Goal: Task Accomplishment & Management: Complete application form

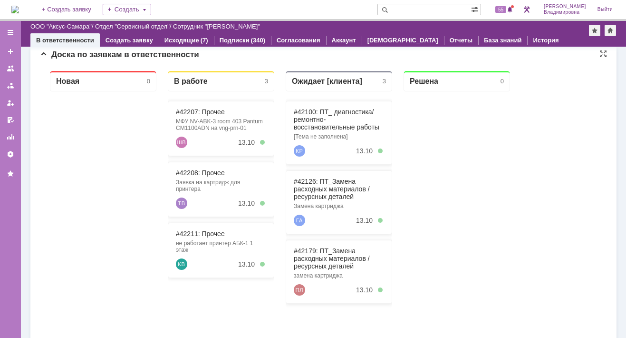
scroll to position [143, 0]
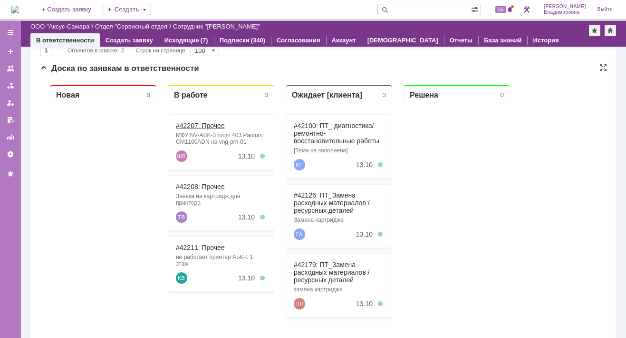
click at [190, 123] on link "#42207: Прочее" at bounding box center [200, 126] width 49 height 8
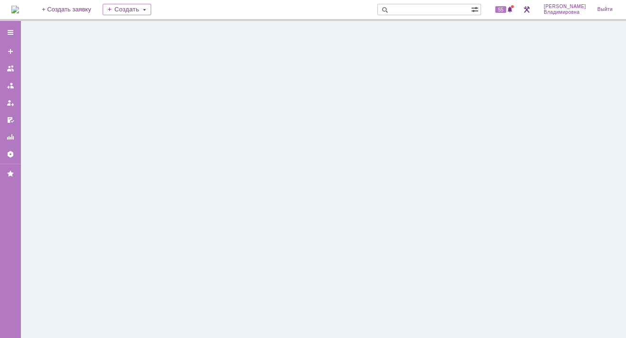
click at [190, 122] on div at bounding box center [323, 179] width 605 height 317
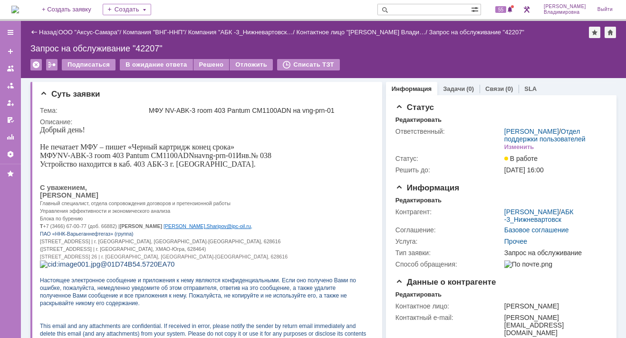
click at [19, 12] on img at bounding box center [15, 10] width 8 height 8
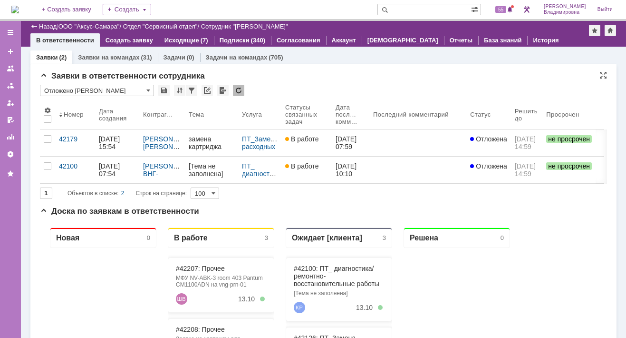
scroll to position [95, 0]
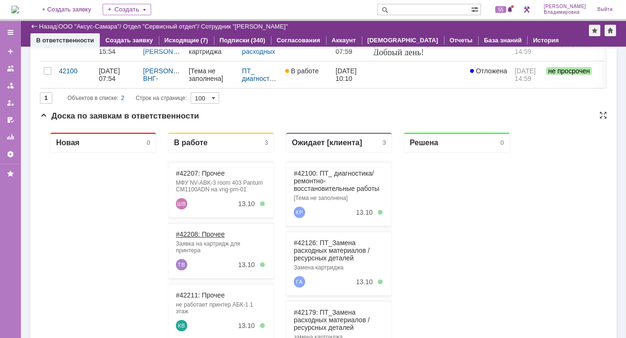
click at [189, 233] on link "#42208: Прочее" at bounding box center [200, 234] width 49 height 8
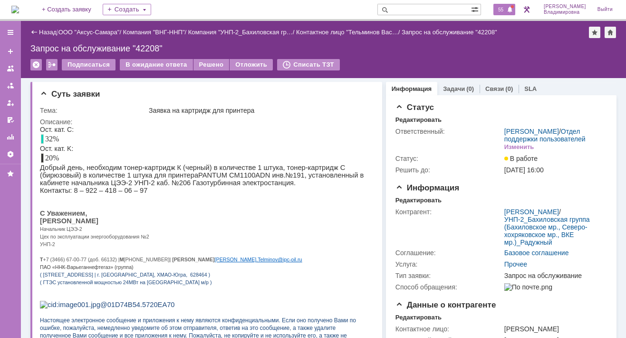
click at [506, 6] on span "55" at bounding box center [500, 9] width 11 height 7
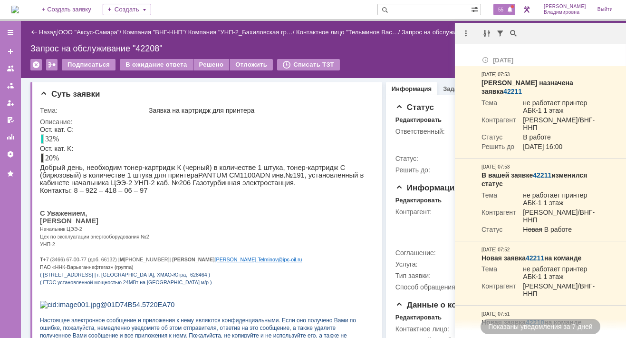
click at [19, 6] on img at bounding box center [15, 10] width 8 height 8
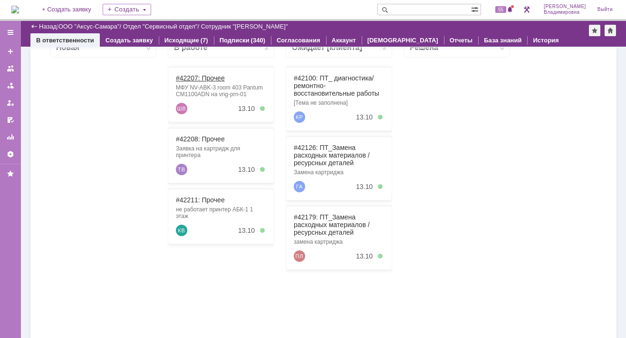
click at [193, 77] on link "#42207: Прочее" at bounding box center [200, 78] width 49 height 8
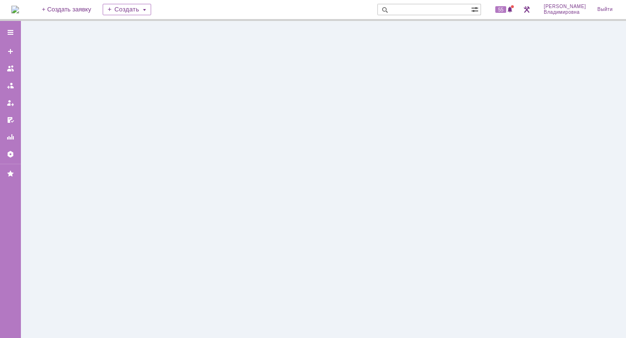
click at [193, 77] on div at bounding box center [323, 179] width 605 height 317
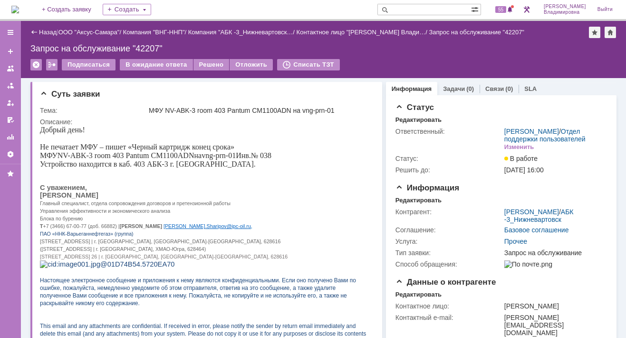
click at [19, 7] on img at bounding box center [15, 10] width 8 height 8
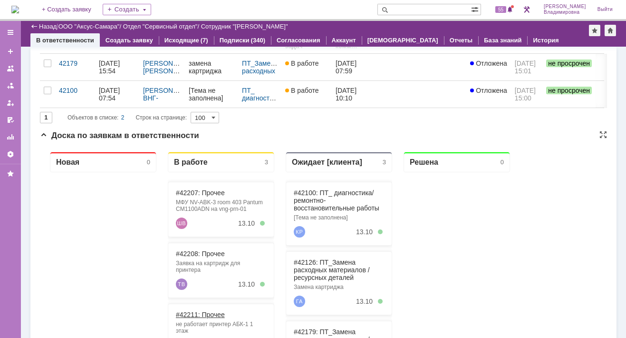
scroll to position [143, 0]
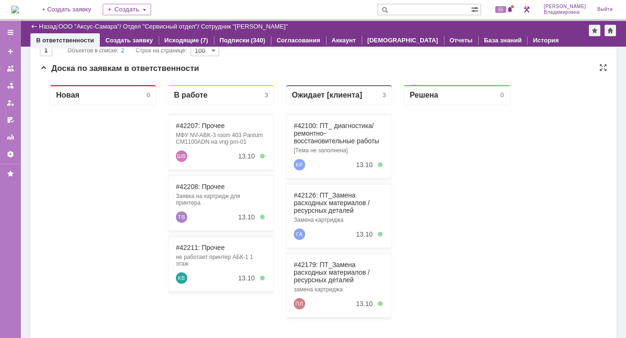
click at [200, 190] on div "#42208: Прочее Заявка на картридж для принтера ТВ 13.10" at bounding box center [221, 202] width 107 height 55
click at [194, 189] on link "#42208: Прочее" at bounding box center [200, 187] width 49 height 8
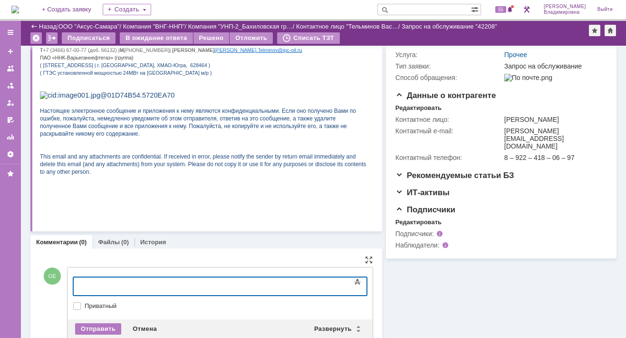
scroll to position [199, 0]
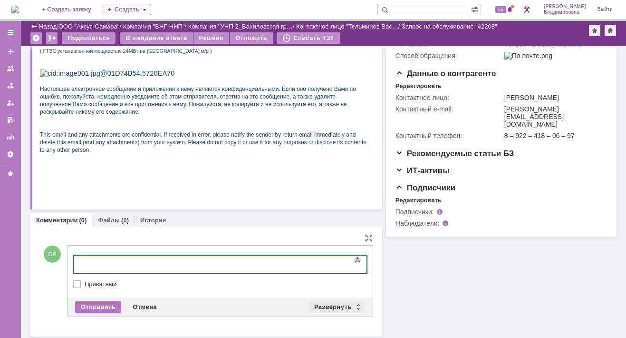
click at [330, 302] on div "Развернуть" at bounding box center [337, 306] width 57 height 11
click input "[не указано]"
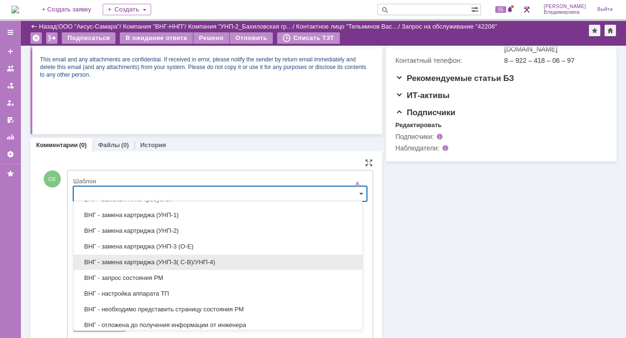
scroll to position [275, 0]
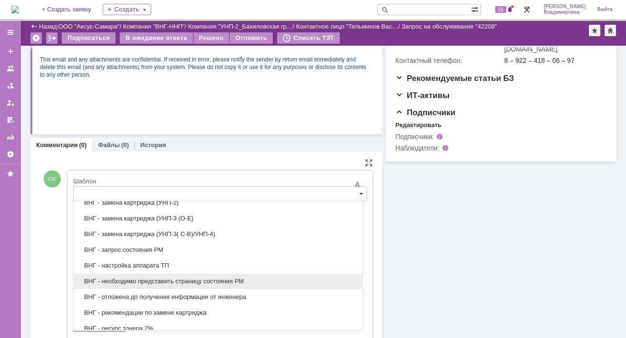
click at [122, 277] on span "ВНГ - необходимо представить страницу состояния РМ" at bounding box center [217, 281] width 277 height 8
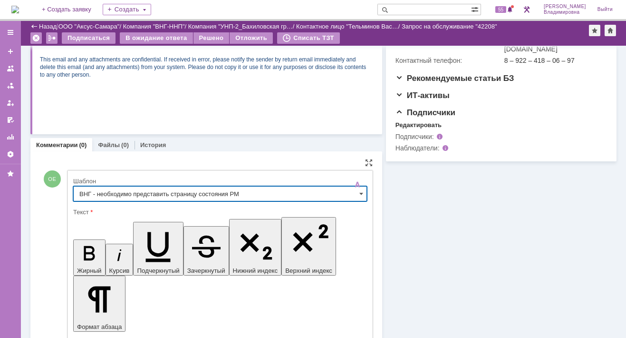
type input "ВНГ - необходимо представить страницу состояния РМ"
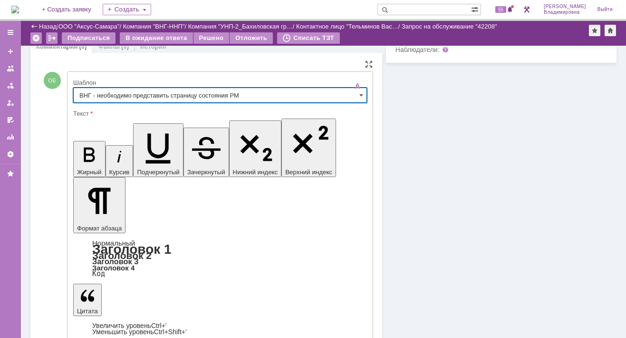
scroll to position [416, 0]
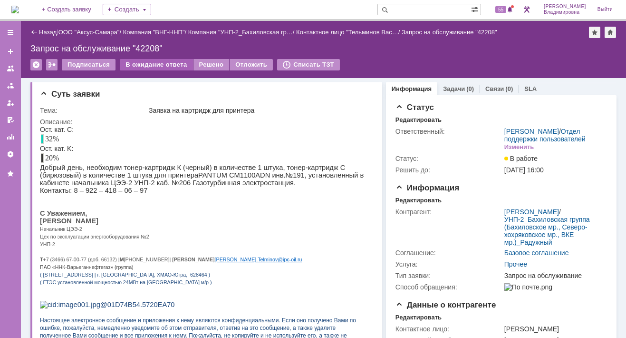
click at [157, 64] on div "В ожидание ответа" at bounding box center [156, 64] width 73 height 11
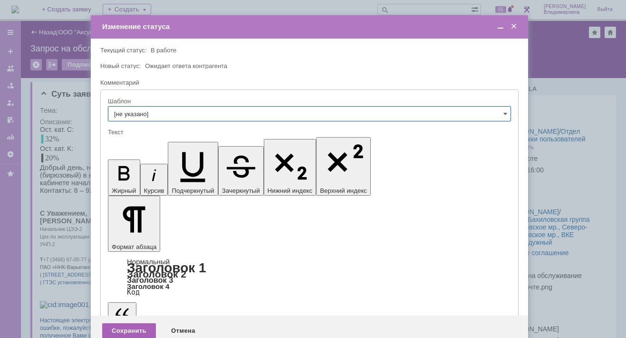
click at [126, 323] on div "Сохранить" at bounding box center [129, 330] width 54 height 15
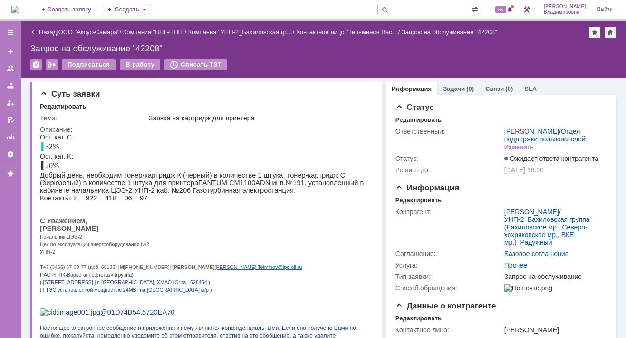
click at [19, 7] on img at bounding box center [15, 10] width 8 height 8
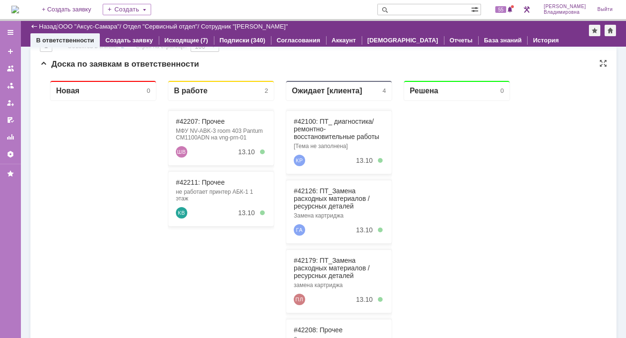
scroll to position [190, 0]
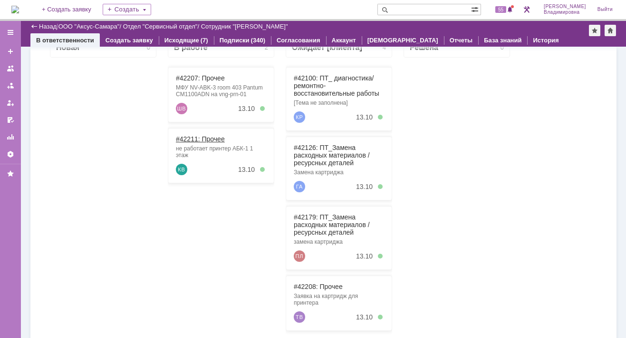
click at [193, 136] on link "#42211: Прочее" at bounding box center [200, 139] width 49 height 8
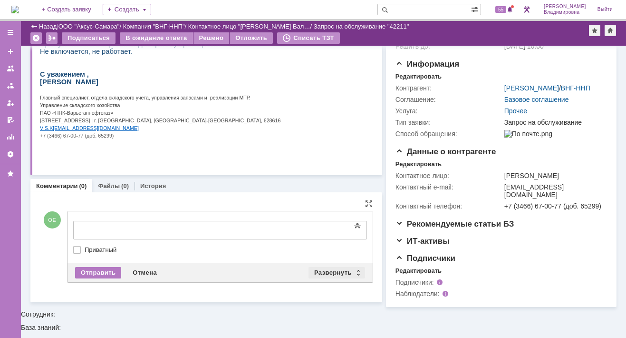
click at [331, 267] on div "Развернуть" at bounding box center [337, 272] width 57 height 11
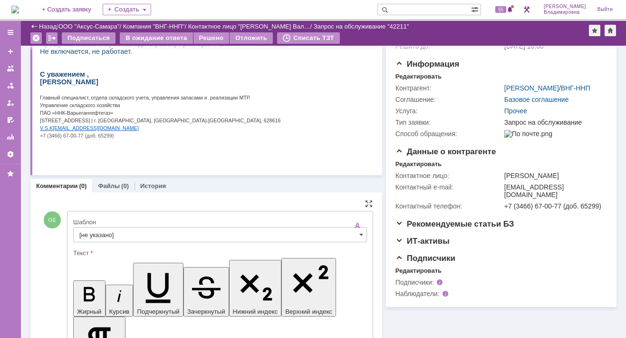
click at [94, 232] on input "[не указано]" at bounding box center [220, 234] width 294 height 15
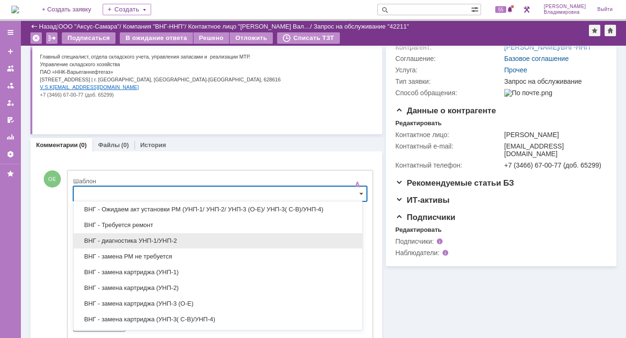
scroll to position [143, 0]
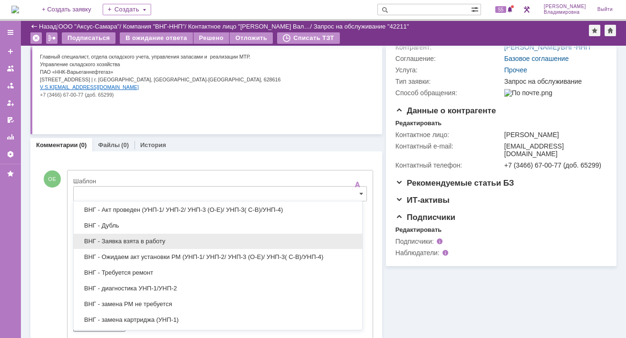
click at [144, 240] on span "ВНГ - Заявка взята в работу" at bounding box center [217, 241] width 277 height 8
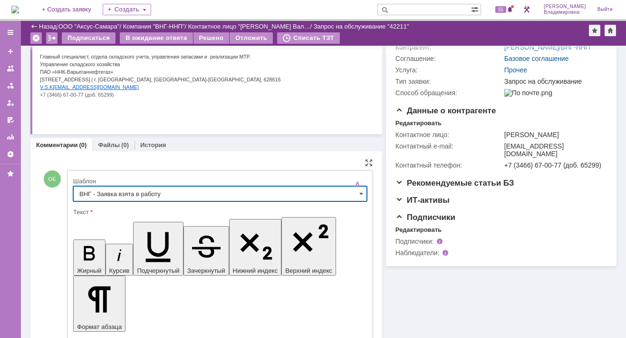
type input "ВНГ - Заявка взята в работу"
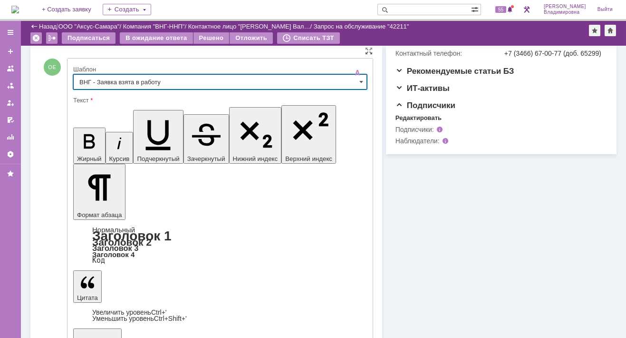
scroll to position [287, 0]
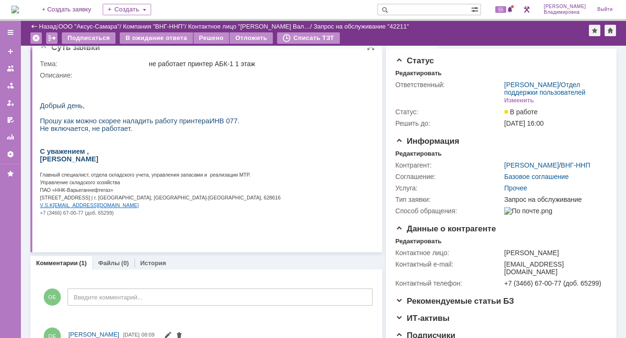
scroll to position [0, 0]
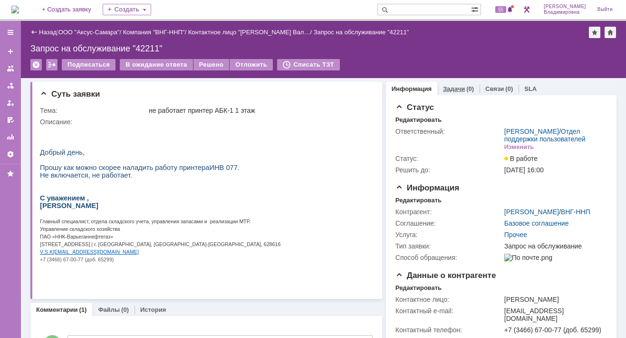
click at [443, 87] on link "Задачи" at bounding box center [454, 88] width 22 height 7
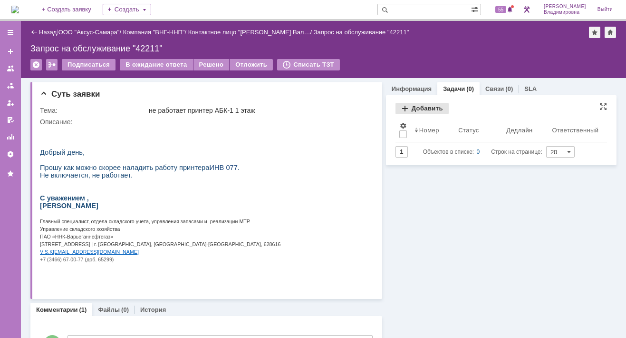
click at [419, 103] on div "Добавить" at bounding box center [422, 108] width 53 height 11
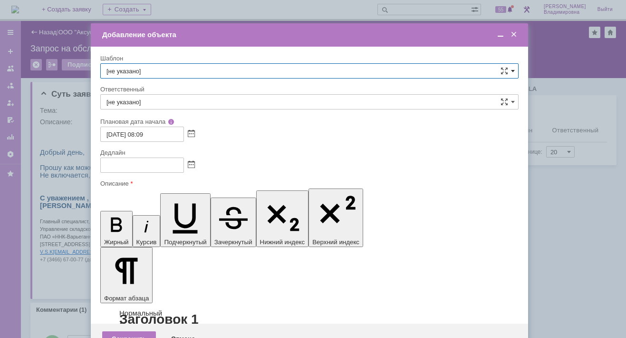
click at [513, 68] on span at bounding box center [513, 71] width 4 height 8
click at [146, 186] on span "ВНГ / ННП - диагностика, ремонт без использования ЗИП (Запрос на обслуживание)" at bounding box center [310, 190] width 406 height 8
type input "ВНГ / ННП - диагностика, ремонт без использования ЗИП (Запрос на обслуживание)"
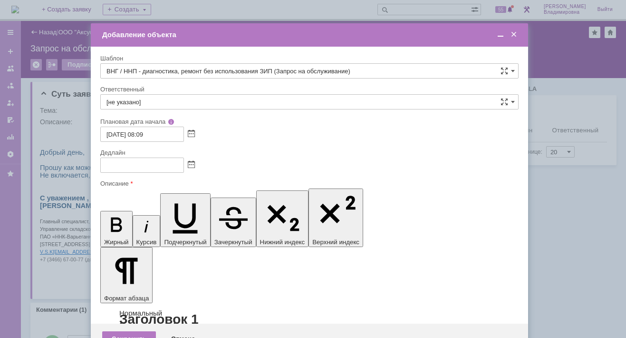
type input "[PERSON_NAME]"
type input "13.10.2025 16:09"
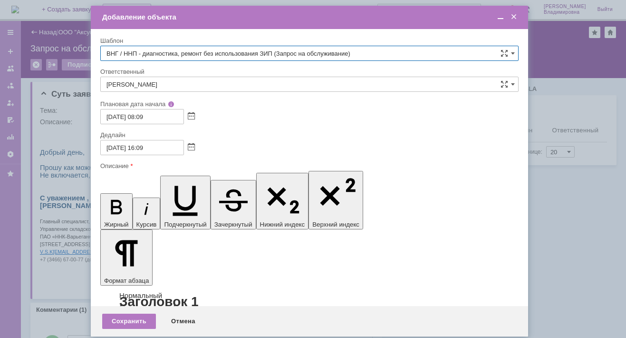
type input "ВНГ / ННП - диагностика, ремонт без использования ЗИП (Запрос на обслуживание)"
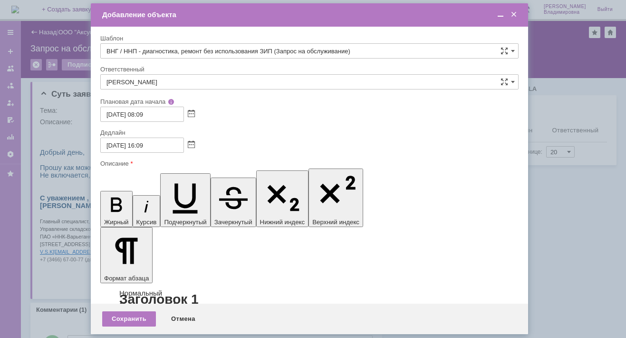
scroll to position [22, 0]
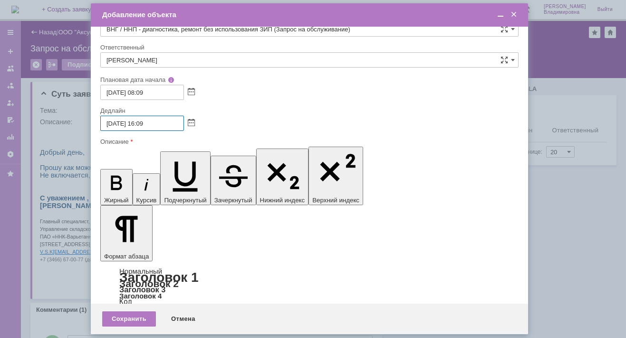
click at [145, 120] on input "13.10.2025 16:09" at bounding box center [142, 123] width 84 height 15
type input "13.10.2025 13:09"
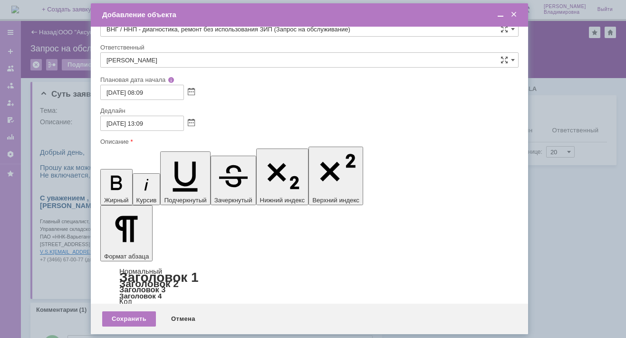
click at [134, 316] on div "Сохранить" at bounding box center [129, 318] width 54 height 15
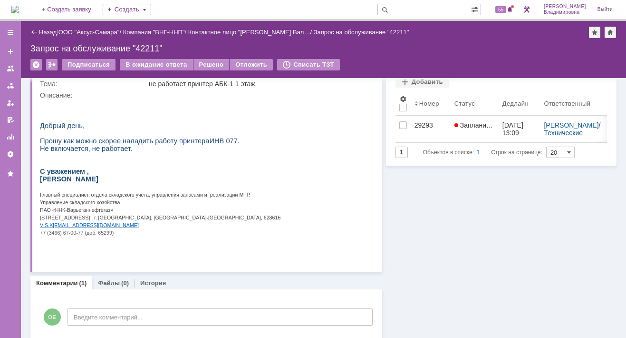
scroll to position [0, 0]
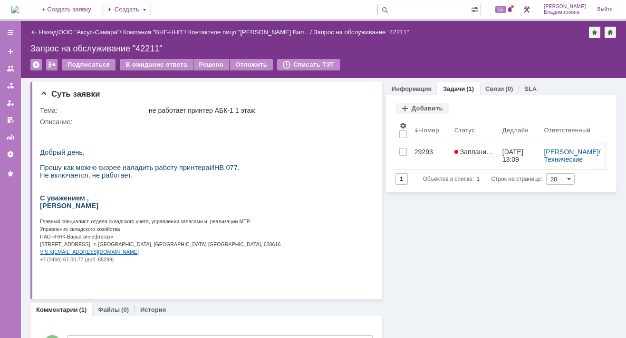
click at [19, 6] on img at bounding box center [15, 10] width 8 height 8
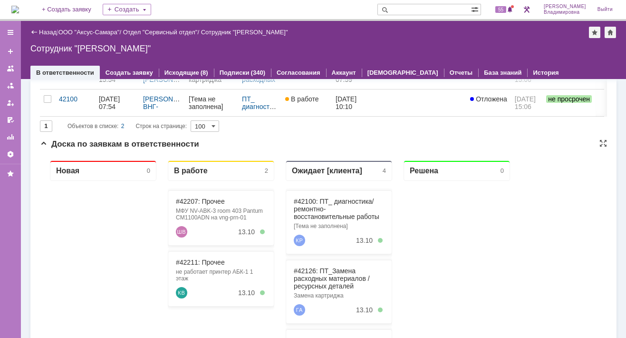
scroll to position [190, 0]
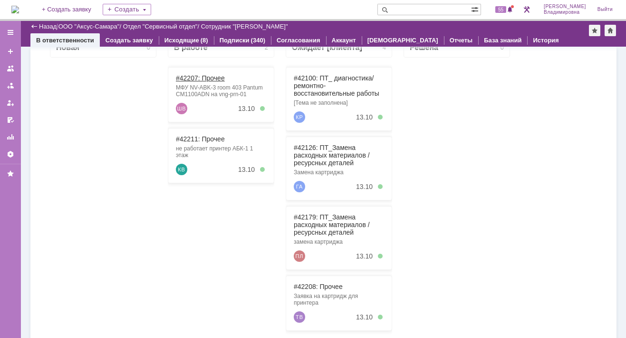
click at [190, 77] on link "#42207: Прочее" at bounding box center [200, 78] width 49 height 8
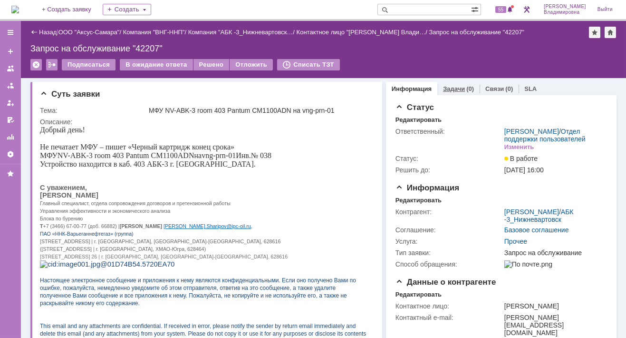
click at [447, 87] on link "Задачи" at bounding box center [454, 88] width 22 height 7
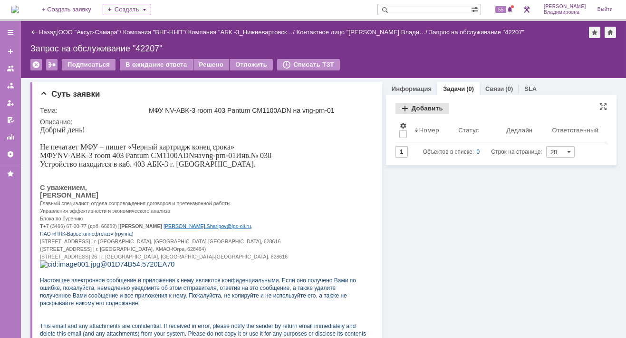
click at [417, 106] on div "Добавить" at bounding box center [422, 108] width 53 height 11
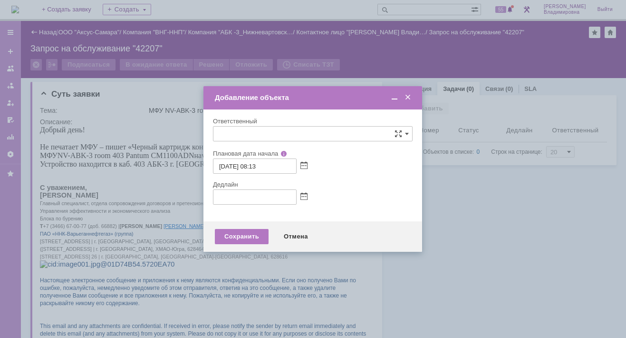
type input "[не указано]"
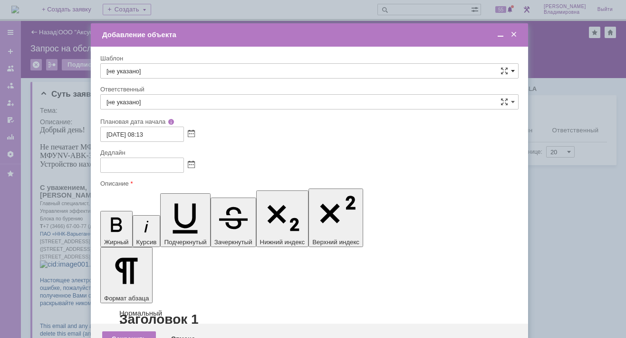
click at [513, 68] on span at bounding box center [513, 71] width 4 height 8
click at [148, 170] on span "ВНГ / ННП - замена РМ (Запрос на обслуживание)" at bounding box center [310, 174] width 406 height 8
type input "ВНГ / ННП - замена РМ (Запрос на обслуживание)"
type input "[PERSON_NAME]"
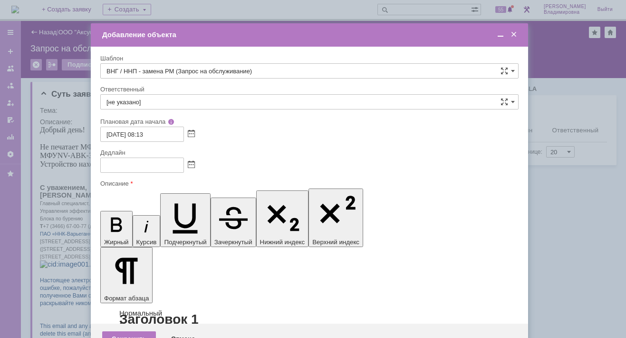
type input "13.10.2025 16:13"
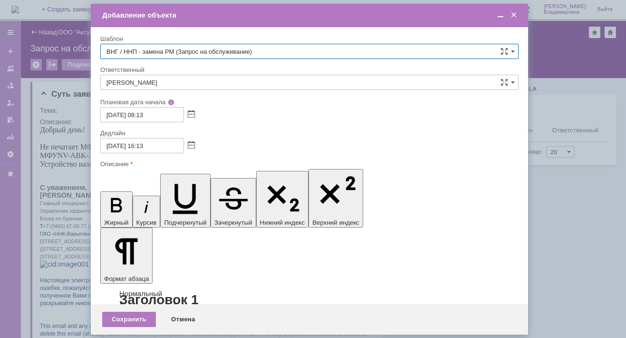
type input "ВНГ / ННП - замена РМ (Запрос на обслуживание)"
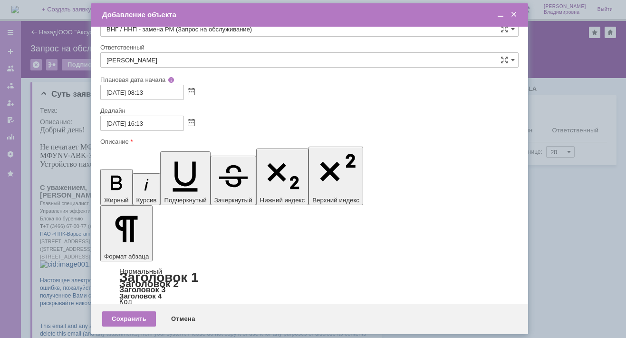
scroll to position [4, 0]
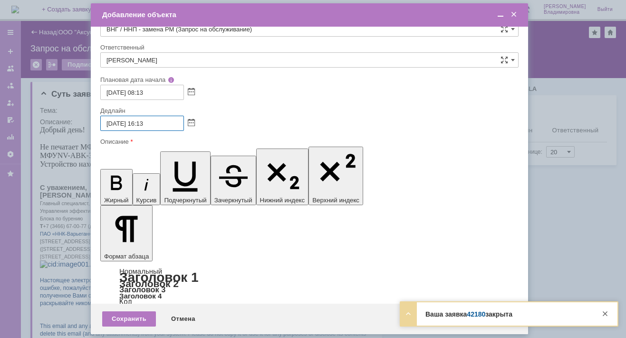
click at [145, 122] on input "13.10.2025 16:13" at bounding box center [142, 123] width 84 height 15
type input "13.10.2025 13:13"
click at [127, 317] on div "Сохранить" at bounding box center [129, 318] width 54 height 15
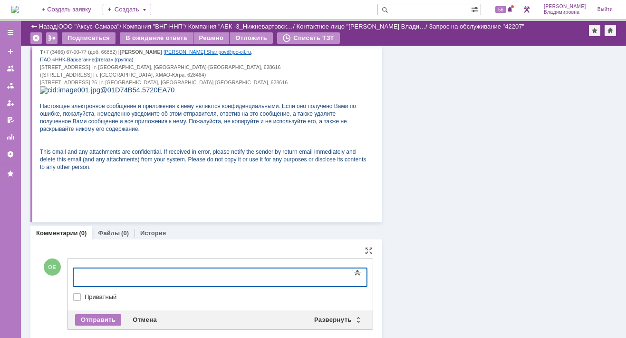
scroll to position [155, 0]
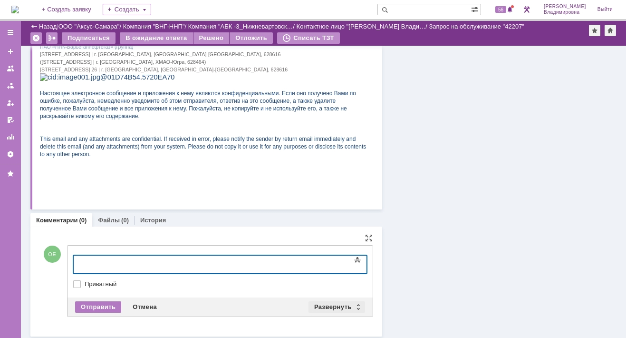
click at [312, 301] on div "Развернуть" at bounding box center [337, 306] width 57 height 11
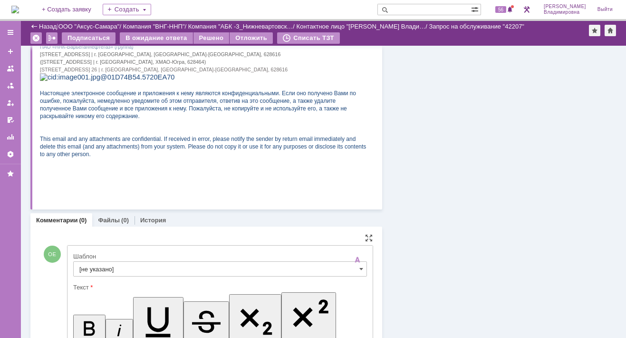
scroll to position [0, 0]
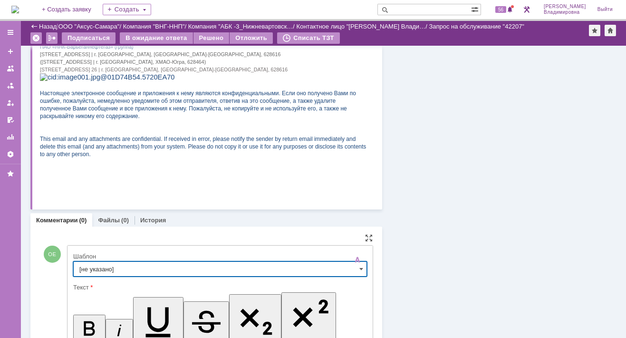
click at [96, 265] on input "[не указано]" at bounding box center [220, 268] width 294 height 15
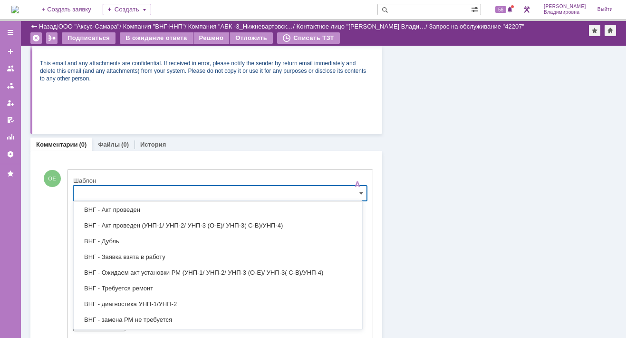
scroll to position [143, 0]
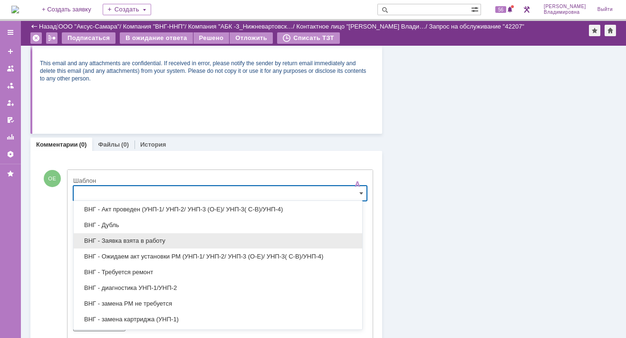
click at [126, 238] on span "ВНГ - Заявка взята в работу" at bounding box center [217, 241] width 277 height 8
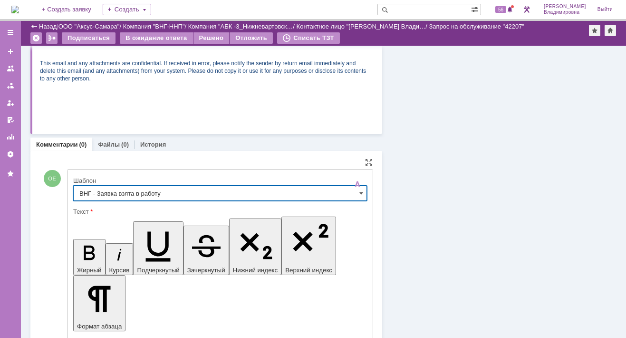
type input "ВНГ - Заявка взята в работу"
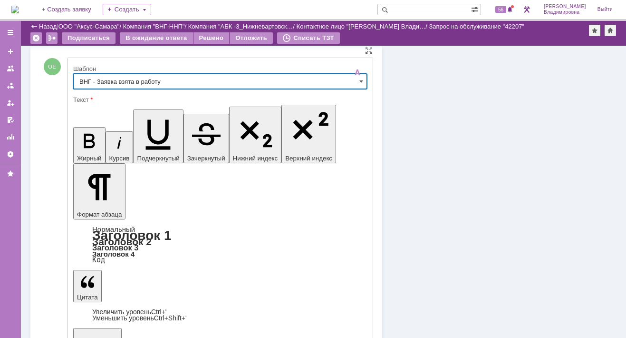
scroll to position [385, 0]
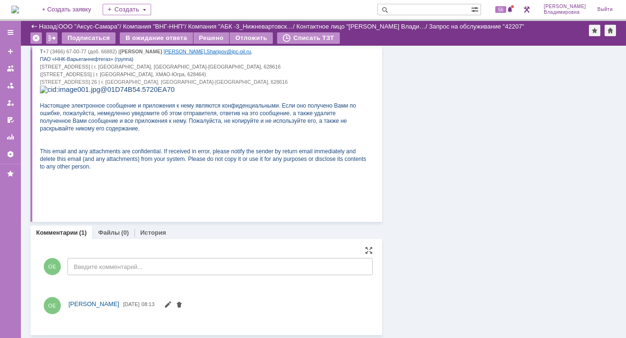
scroll to position [277, 0]
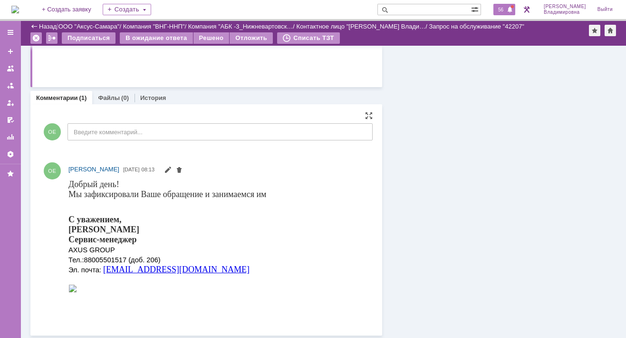
click at [504, 10] on span "56" at bounding box center [500, 9] width 11 height 7
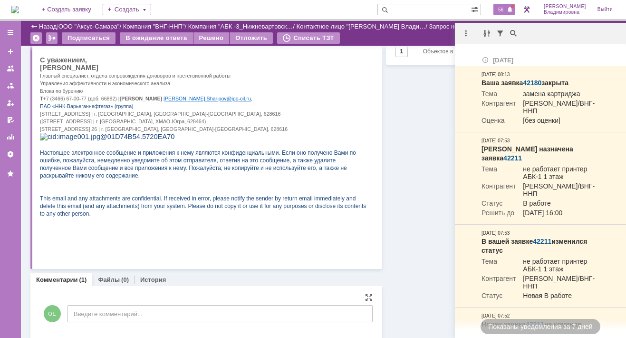
scroll to position [0, 0]
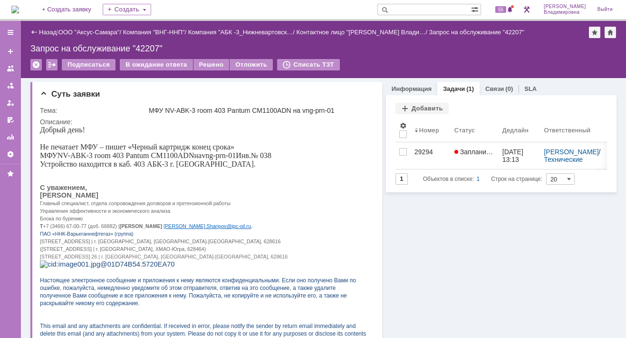
click at [19, 11] on img at bounding box center [15, 10] width 8 height 8
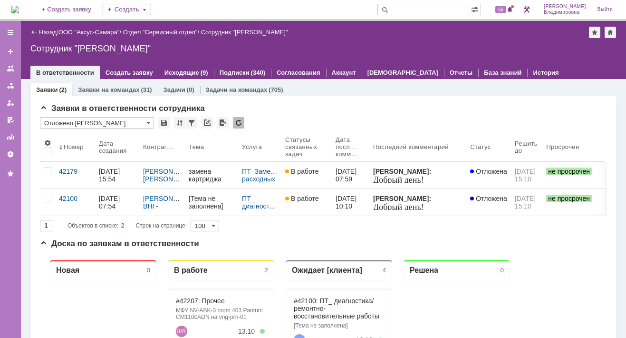
click at [410, 6] on input "text" at bounding box center [425, 9] width 94 height 11
type input "42208"
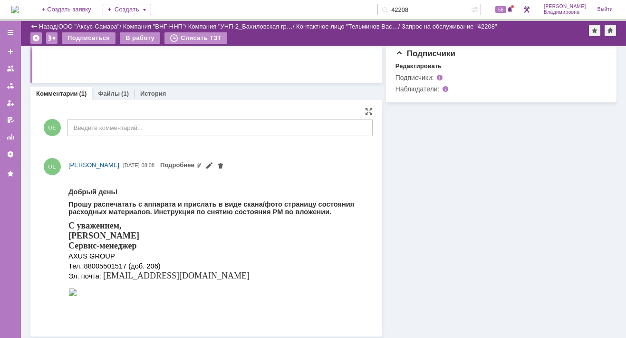
scroll to position [143, 0]
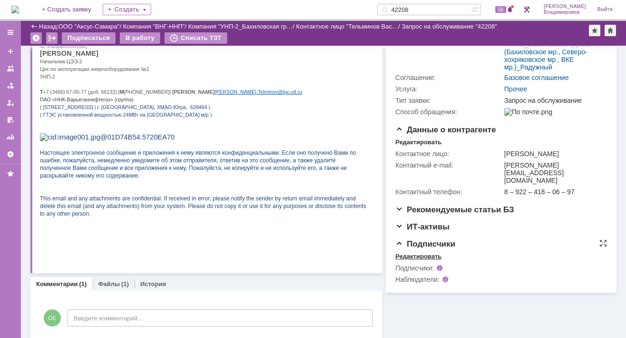
click at [420, 260] on div "Редактировать" at bounding box center [419, 256] width 46 height 8
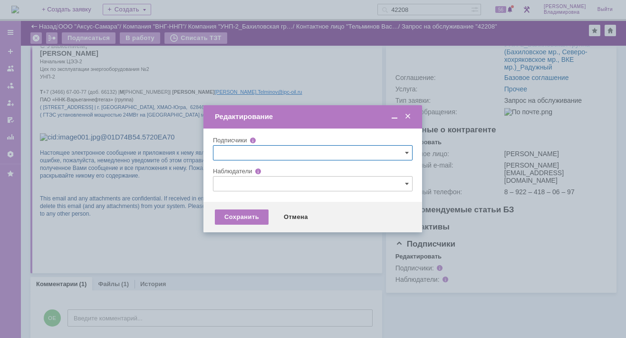
click at [224, 184] on input "text" at bounding box center [313, 183] width 200 height 15
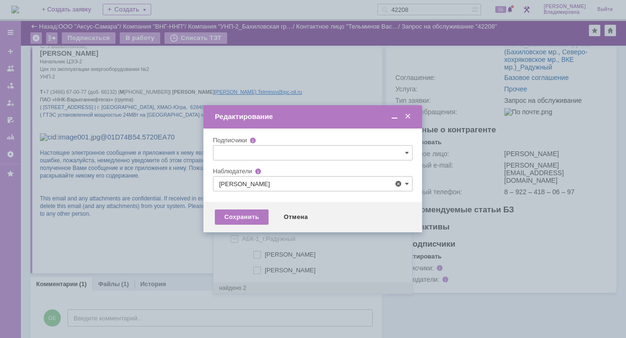
click at [265, 251] on span at bounding box center [265, 253] width 0 height 5
click at [255, 252] on input "Белоглазов Алексей Валерьевич" at bounding box center [258, 255] width 6 height 6
type input "Белоглазов Алексей Валерьевич"
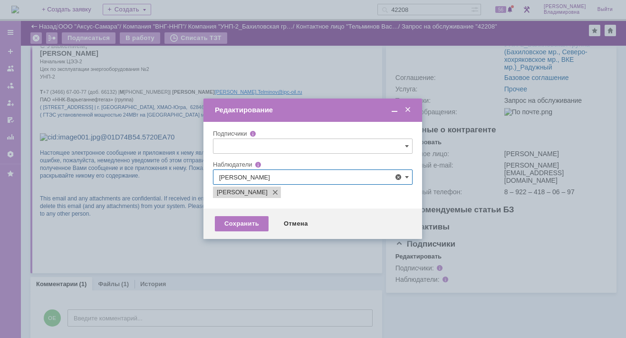
click at [217, 261] on div at bounding box center [313, 169] width 626 height 338
click at [246, 223] on div "Сохранить" at bounding box center [242, 223] width 54 height 15
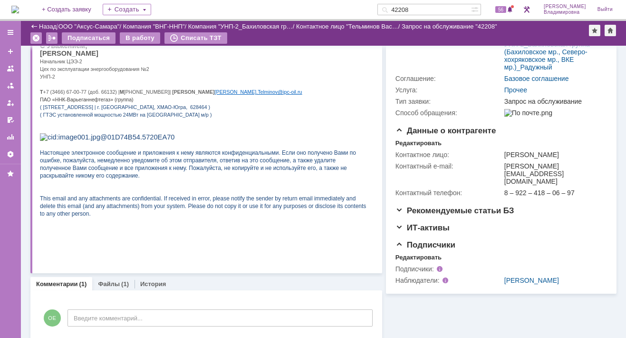
scroll to position [0, 0]
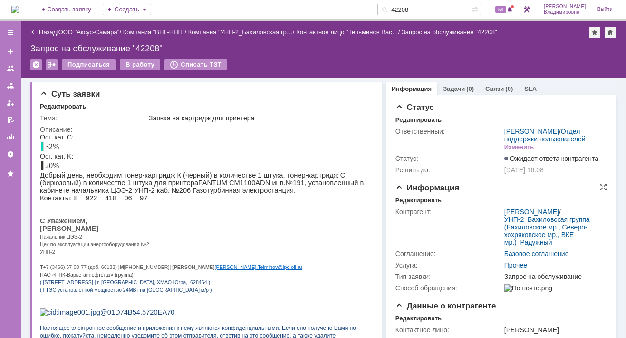
click at [422, 204] on div "Редактировать" at bounding box center [419, 200] width 46 height 8
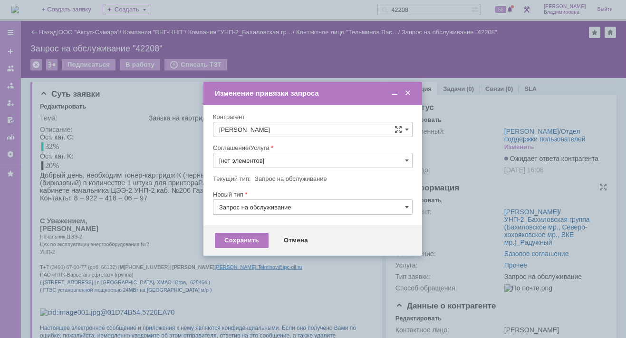
type input "Прочее"
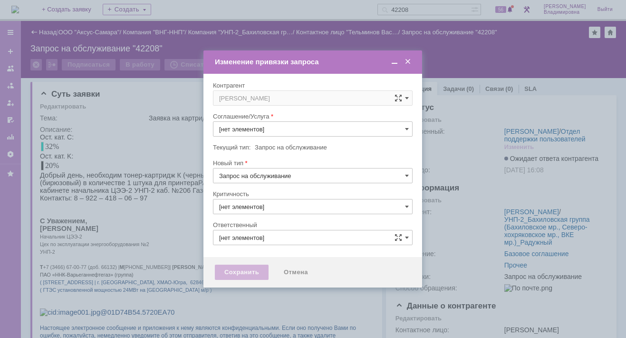
type input "Прочее"
type input "3. Низкая"
type input "[PERSON_NAME]"
type input "[не указано]"
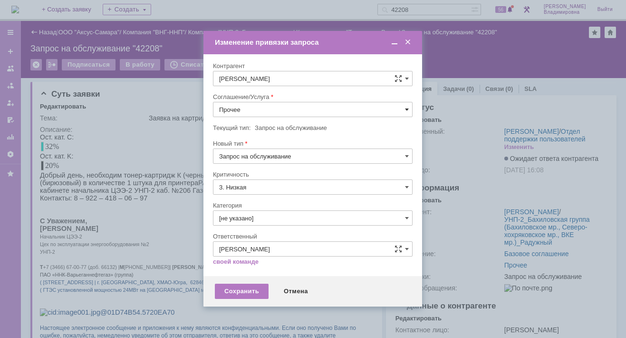
click at [405, 108] on span at bounding box center [407, 110] width 4 height 8
click at [252, 223] on span "ПТ_Замена расходных материалов / ресурсных деталей" at bounding box center [312, 227] width 187 height 8
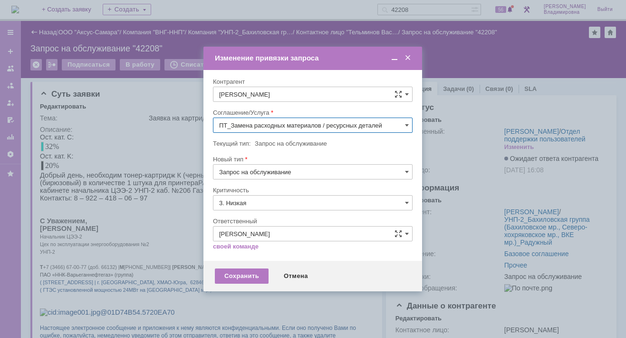
click at [252, 223] on div "Ответственный" at bounding box center [312, 221] width 198 height 6
type input "ПТ_Замена расходных материалов / ресурсных деталей"
click at [173, 231] on div at bounding box center [313, 169] width 626 height 338
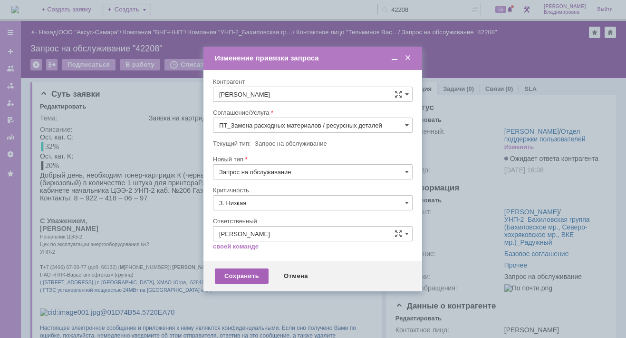
click at [236, 271] on div "Сохранить" at bounding box center [242, 275] width 54 height 15
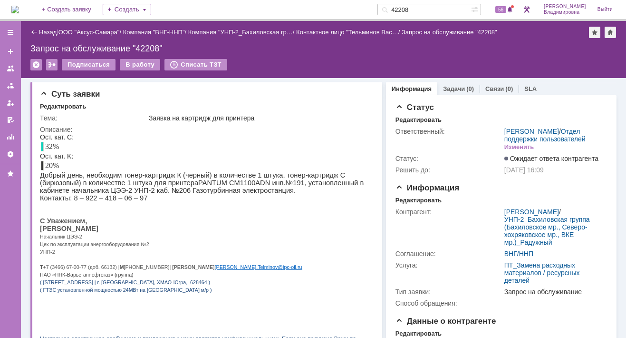
scroll to position [0, 0]
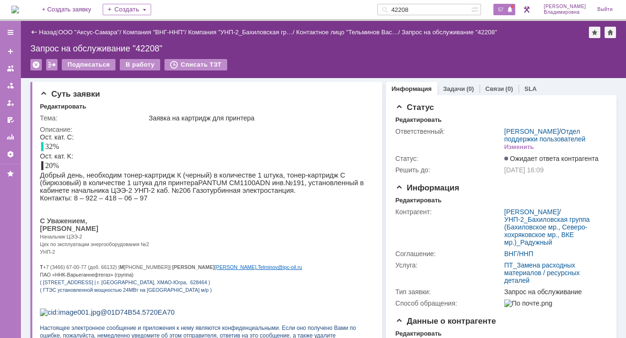
click at [504, 5] on div "57" at bounding box center [505, 9] width 22 height 11
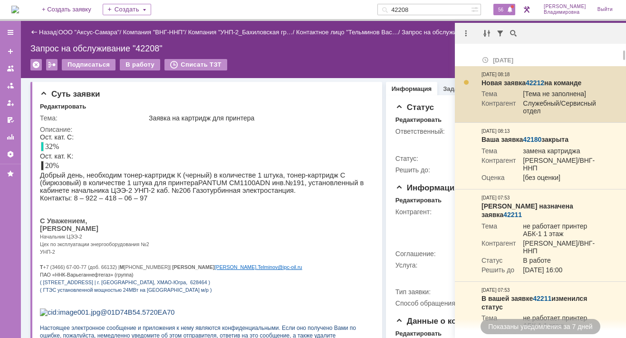
click at [532, 82] on link "42212" at bounding box center [535, 83] width 19 height 8
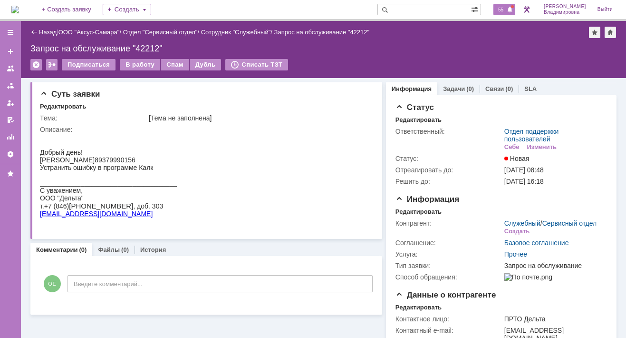
click at [506, 6] on span "55" at bounding box center [500, 9] width 11 height 7
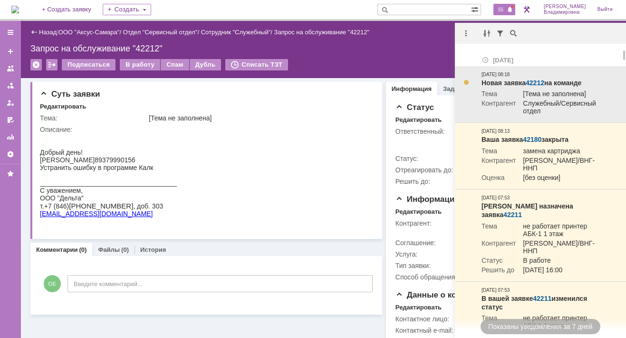
click at [537, 82] on link "42212" at bounding box center [535, 83] width 19 height 8
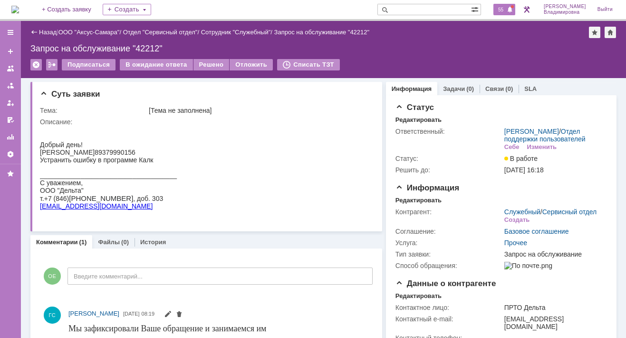
click at [506, 8] on span "55" at bounding box center [500, 9] width 11 height 7
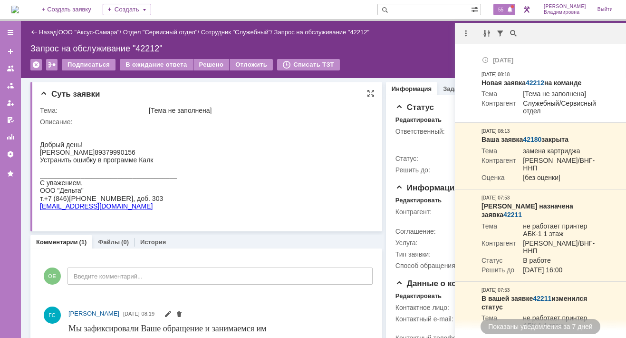
click at [253, 142] on html "Добрый день! Резаева Алина Геннадьевна 89379990156 Устранить ошибку в программе…" at bounding box center [203, 172] width 327 height 92
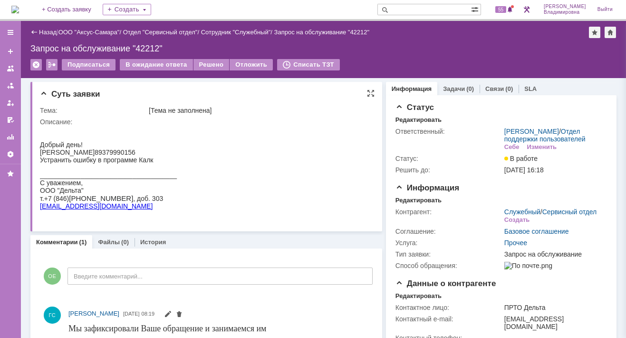
click at [345, 115] on td "[Тема не заполнена]" at bounding box center [259, 110] width 224 height 11
click at [506, 6] on span "55" at bounding box center [500, 9] width 11 height 7
click at [407, 9] on input "text" at bounding box center [425, 9] width 94 height 11
type input "42208"
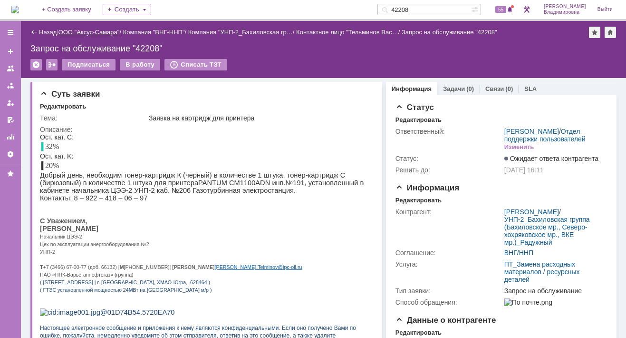
click at [85, 29] on link "ООО "Аксус-Самара"" at bounding box center [88, 32] width 61 height 7
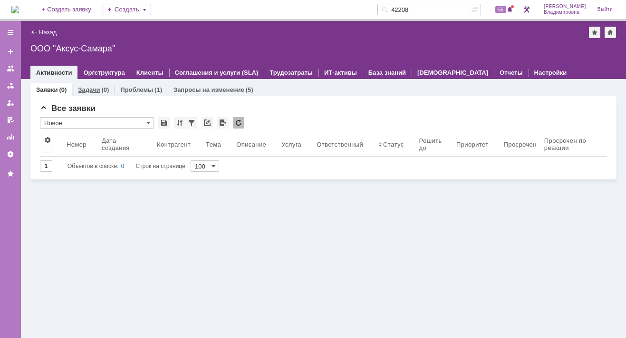
click at [91, 88] on link "Задачи" at bounding box center [89, 89] width 22 height 7
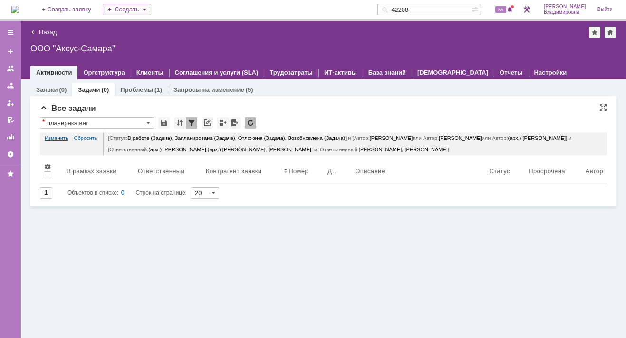
click at [58, 138] on link "Изменить" at bounding box center [57, 137] width 24 height 11
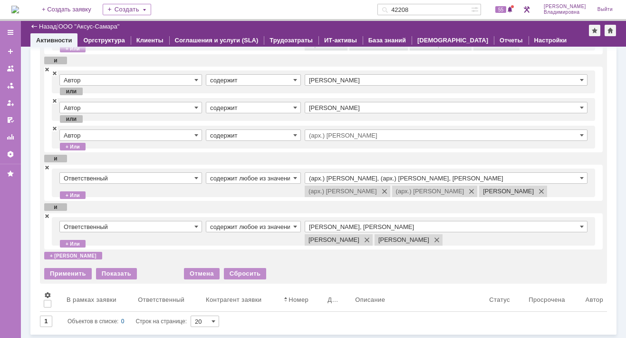
scroll to position [89, 0]
click at [44, 166] on span at bounding box center [47, 167] width 6 height 7
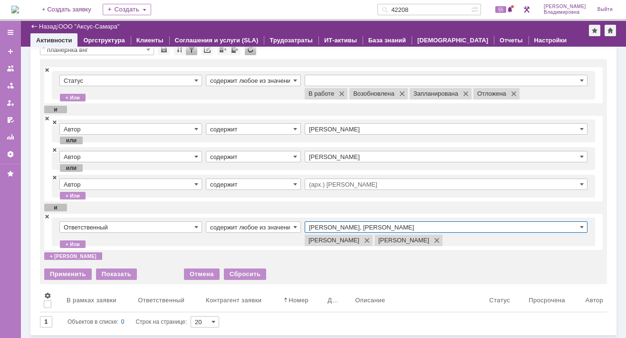
click at [363, 225] on input "Раков Константин Сергеевич, Татаринов Валерий Анатольевич" at bounding box center [446, 226] width 283 height 11
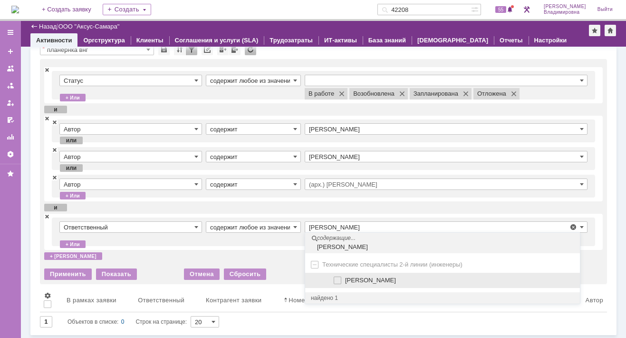
click at [345, 278] on span at bounding box center [345, 278] width 0 height 5
click at [335, 278] on input "Сидоров Евгений" at bounding box center [338, 280] width 6 height 6
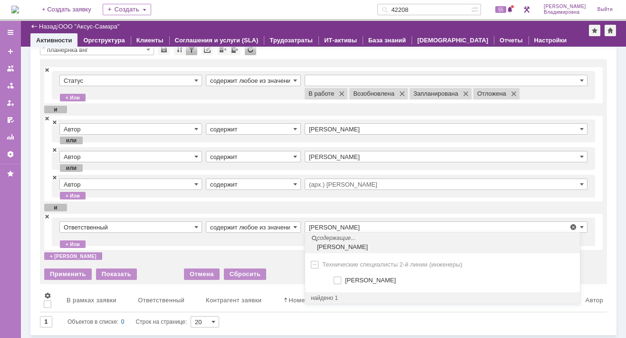
type input "Раков Константин Сергеевич, Сидоров Евгений, Татаринов Валерий Анатольевич"
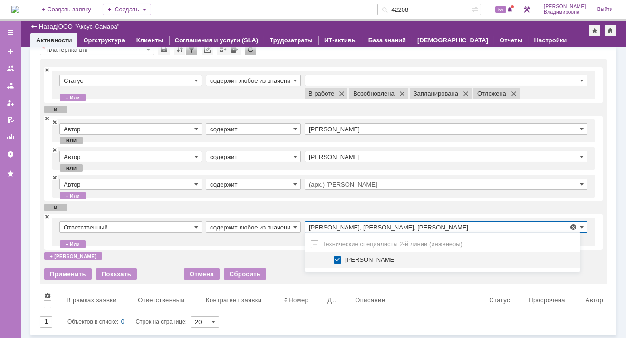
click at [261, 231] on input "содержит любое из значений" at bounding box center [253, 226] width 95 height 11
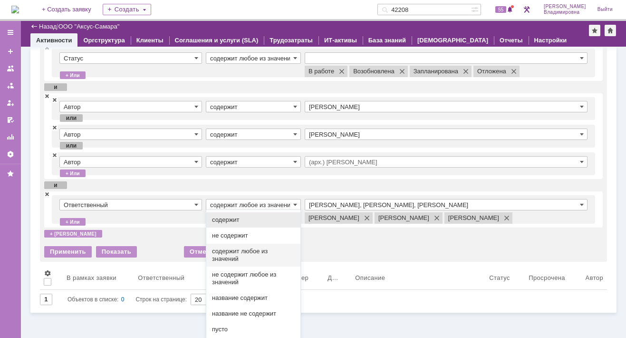
click at [174, 220] on td "Ответственный" at bounding box center [132, 209] width 146 height 21
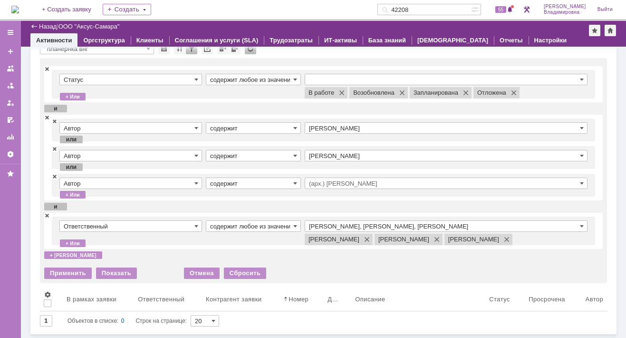
type input "содержит любое из значений"
click at [67, 266] on div "Применить Показать Отмена Сбросить" at bounding box center [323, 270] width 559 height 17
click at [65, 271] on div "Применить" at bounding box center [68, 272] width 48 height 11
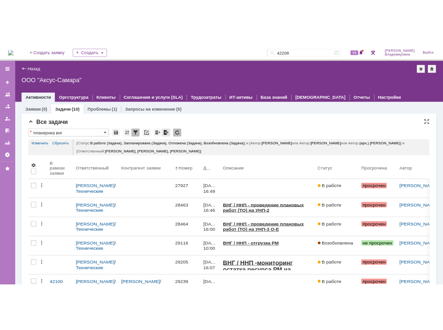
scroll to position [0, 0]
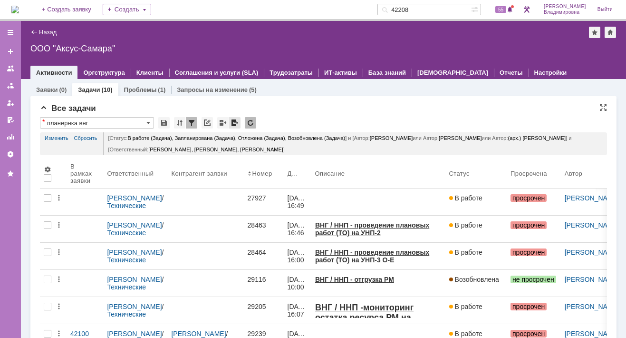
click at [235, 123] on div at bounding box center [234, 122] width 11 height 11
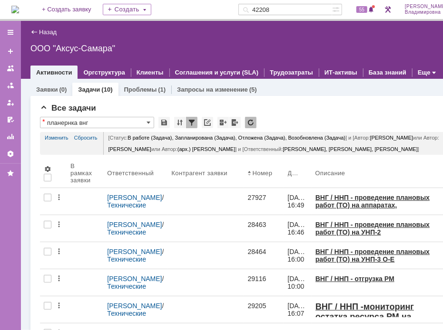
click at [364, 50] on div "ООО "Аксус-Самара"" at bounding box center [253, 49] width 447 height 10
click at [294, 10] on input "42208" at bounding box center [285, 9] width 94 height 11
click at [311, 108] on div "Все задачи" at bounding box center [254, 109] width 428 height 10
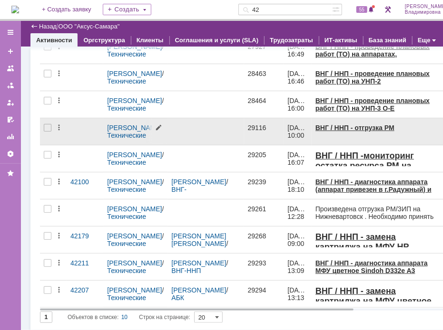
scroll to position [132, 0]
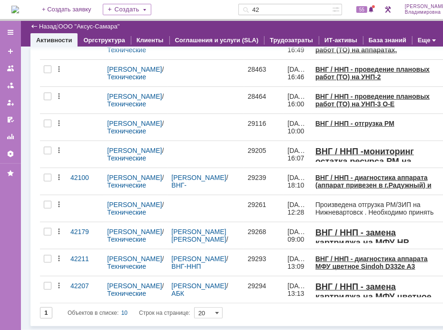
click at [274, 6] on input "42" at bounding box center [285, 9] width 94 height 11
type input "42207"
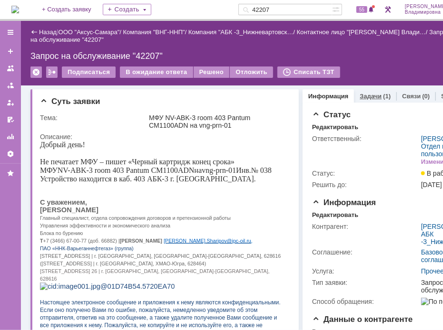
click at [360, 95] on link "Задачи" at bounding box center [370, 96] width 22 height 7
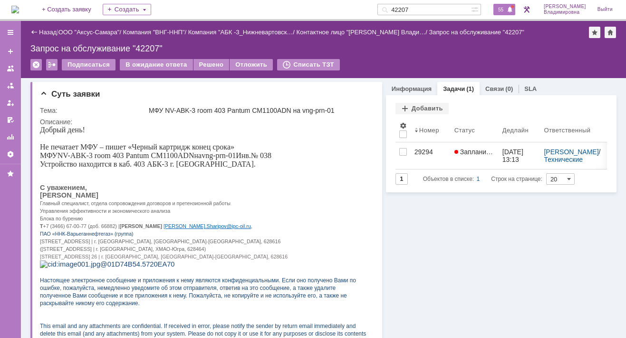
click at [505, 8] on span "55" at bounding box center [500, 9] width 11 height 7
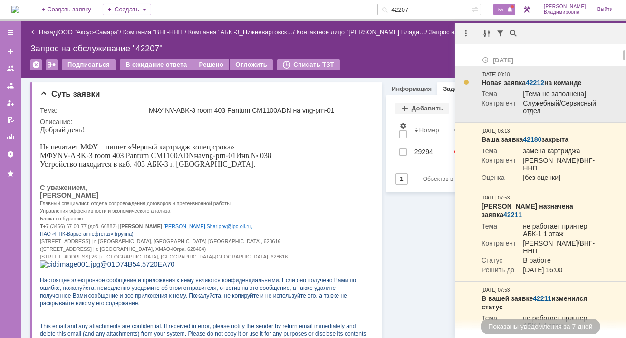
click at [537, 84] on link "42212" at bounding box center [535, 83] width 19 height 8
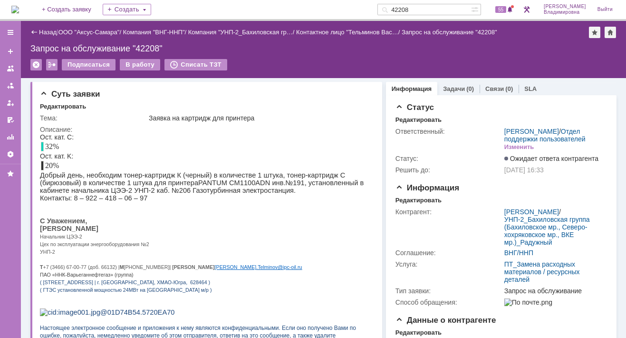
drag, startPoint x: 428, startPoint y: 8, endPoint x: 390, endPoint y: 11, distance: 38.6
click at [390, 11] on div "На домашнюю + Создать заявку Создать 42208 55 Орлова Елена Владимировна Выйти" at bounding box center [313, 10] width 626 height 21
type input "42126"
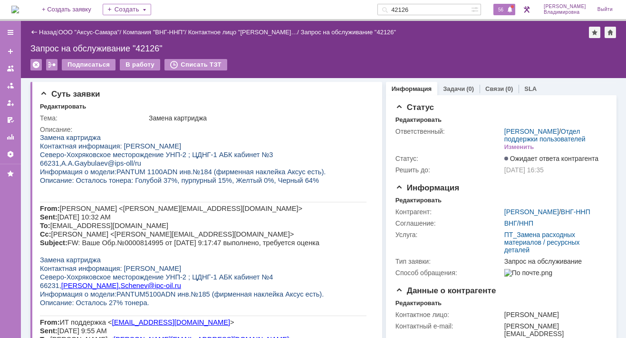
click at [506, 9] on span "56" at bounding box center [500, 9] width 11 height 7
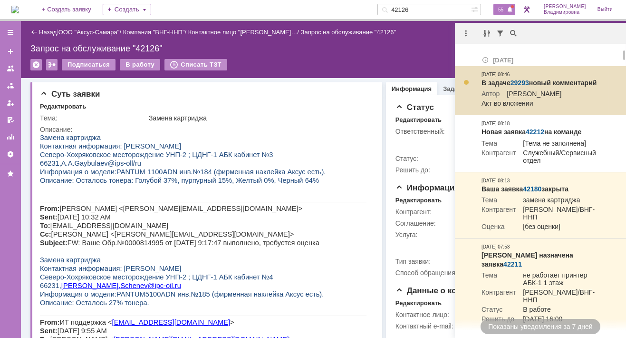
click at [520, 79] on link "29293" at bounding box center [520, 83] width 19 height 8
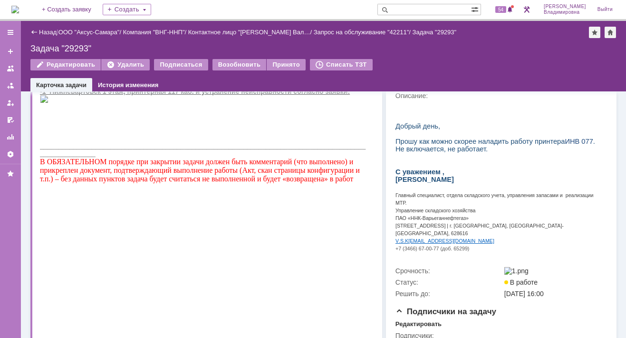
scroll to position [238, 0]
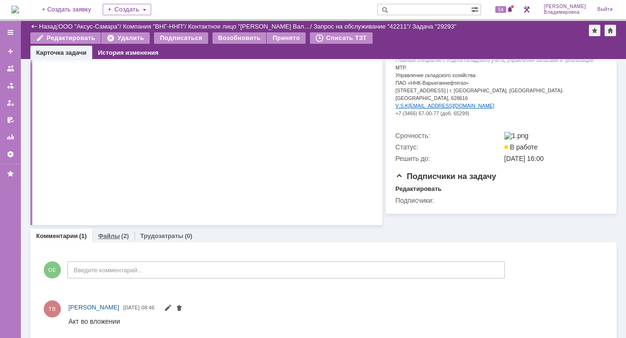
click at [110, 239] on link "Файлы" at bounding box center [109, 235] width 22 height 7
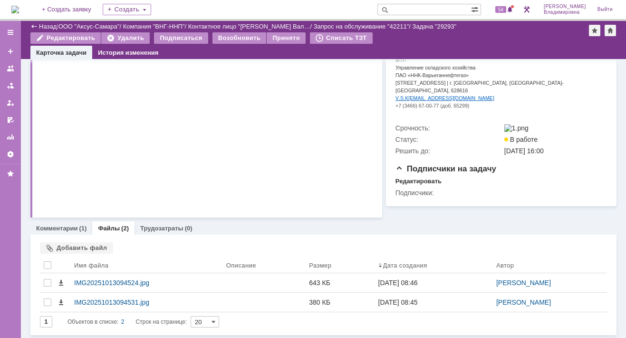
scroll to position [252, 0]
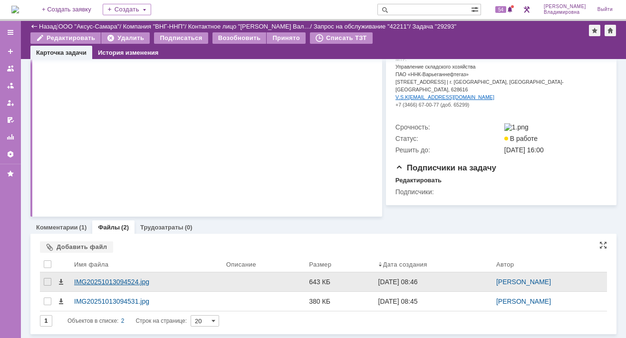
click at [102, 281] on div "IMG20251013094524.jpg" at bounding box center [146, 282] width 145 height 8
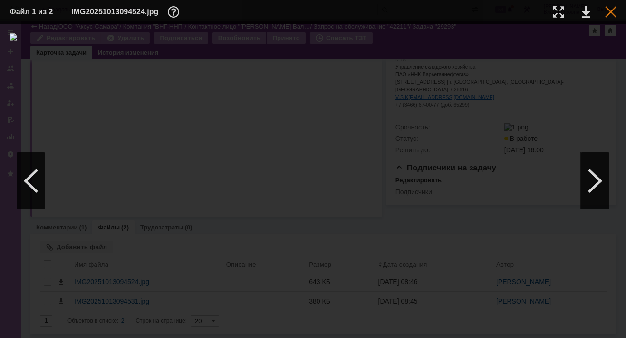
click at [610, 12] on div at bounding box center [610, 11] width 11 height 11
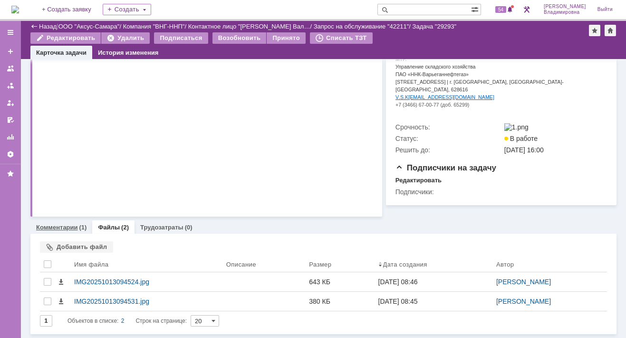
click at [58, 227] on link "Комментарии" at bounding box center [57, 226] width 42 height 7
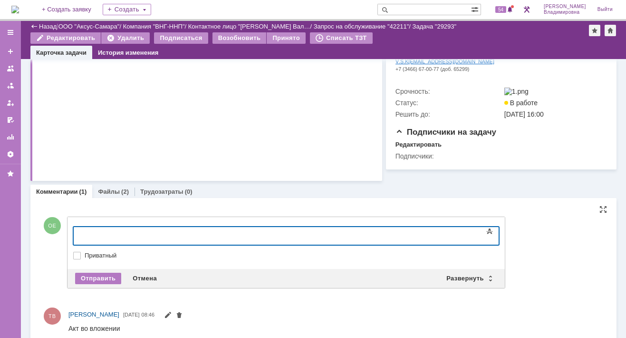
scroll to position [302, 0]
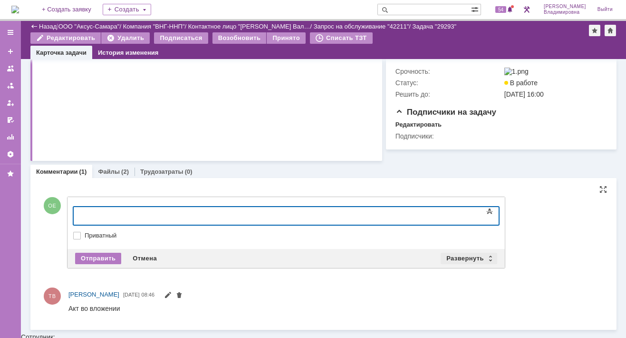
click at [461, 261] on div "Развернуть" at bounding box center [469, 257] width 57 height 11
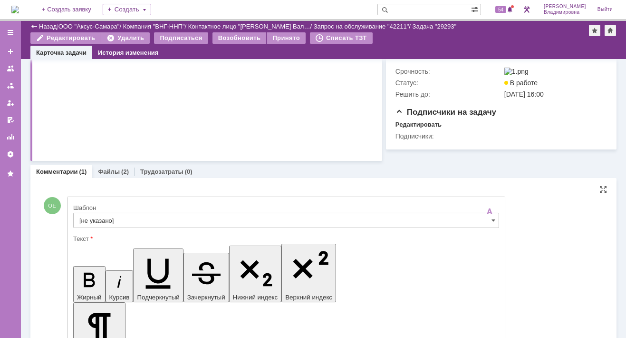
scroll to position [0, 0]
click at [98, 224] on input "[не указано]" at bounding box center [286, 220] width 426 height 15
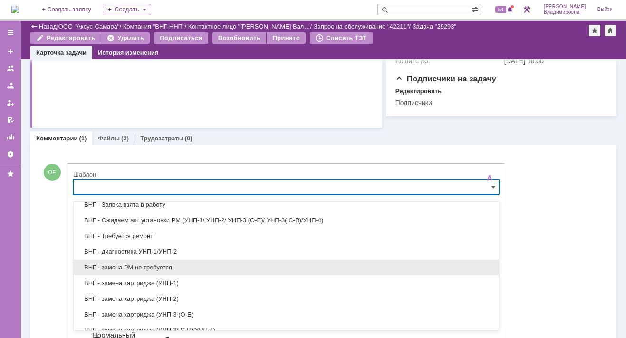
scroll to position [132, 0]
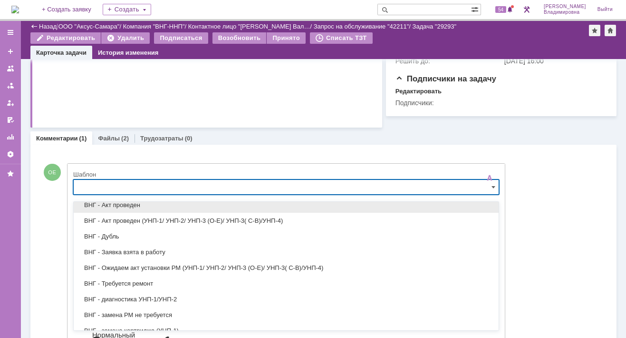
click at [131, 203] on span "ВНГ - Акт проведен" at bounding box center [286, 205] width 414 height 8
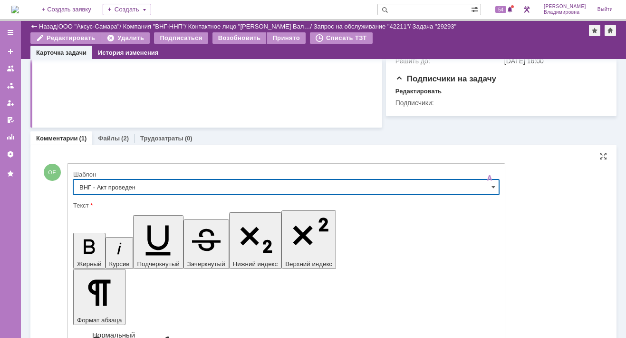
type input "ВНГ - Акт проведен"
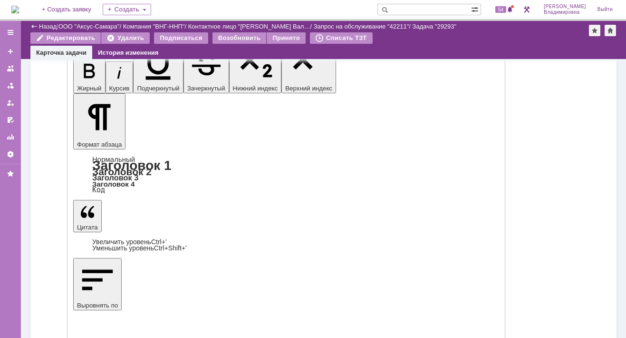
scroll to position [512, 0]
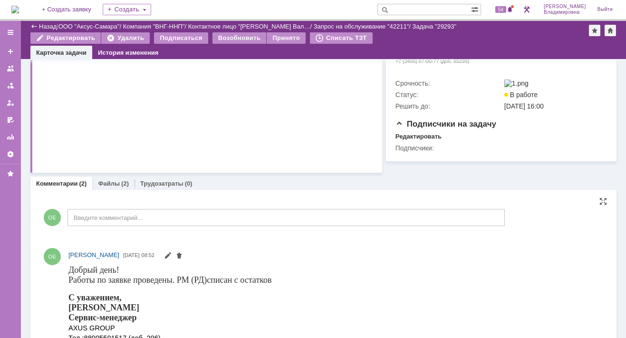
scroll to position [413, 0]
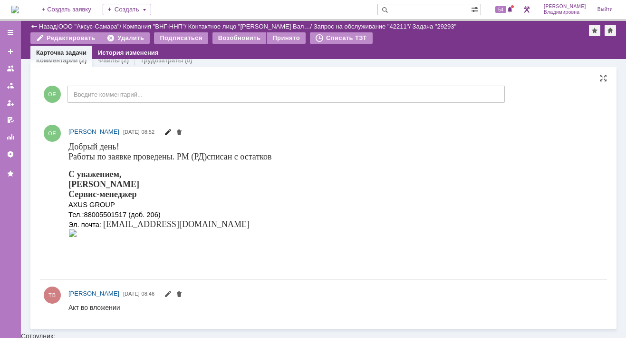
click at [172, 136] on span at bounding box center [168, 133] width 8 height 8
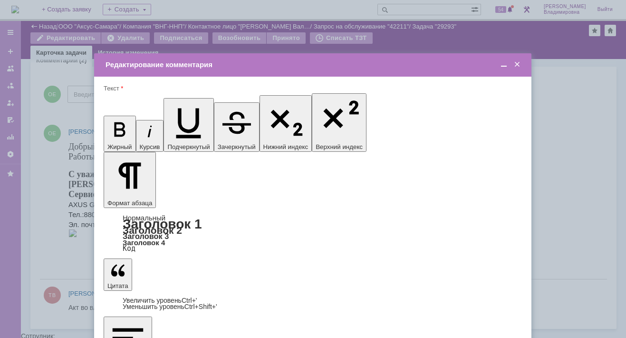
scroll to position [0, 0]
drag, startPoint x: 223, startPoint y: 2651, endPoint x: 346, endPoint y: 2657, distance: 122.8
drag, startPoint x: 136, startPoint y: 270, endPoint x: 155, endPoint y: 232, distance: 42.5
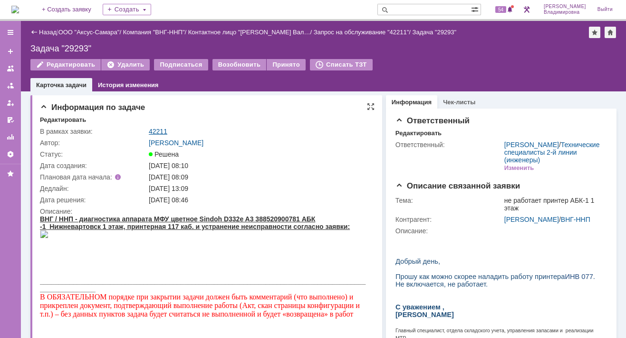
click at [157, 129] on link "42211" at bounding box center [158, 131] width 19 height 8
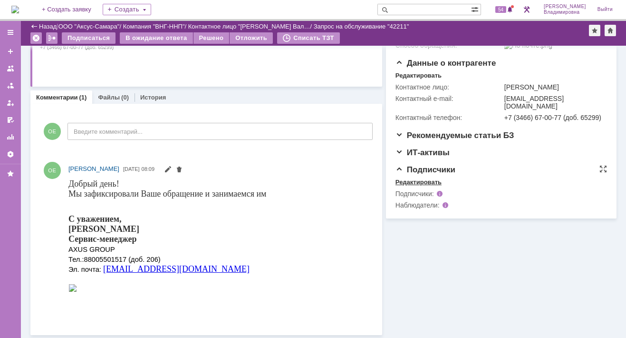
click at [417, 186] on div "Редактировать" at bounding box center [419, 182] width 46 height 8
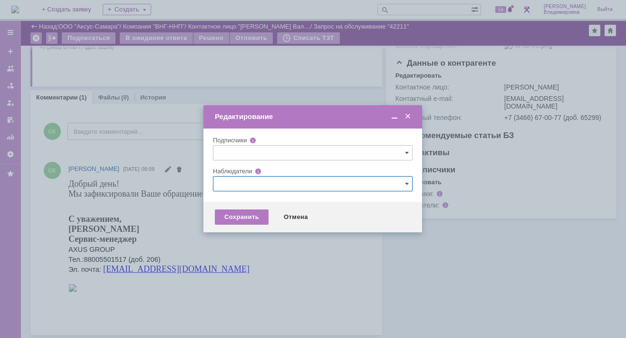
click at [232, 178] on input "text" at bounding box center [313, 183] width 200 height 15
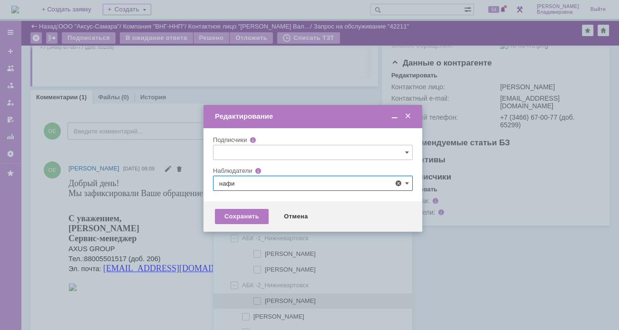
click at [284, 300] on span "[PERSON_NAME]" at bounding box center [290, 301] width 51 height 7
click at [261, 300] on input "[PERSON_NAME]" at bounding box center [258, 302] width 6 height 6
type input "[PERSON_NAME]"
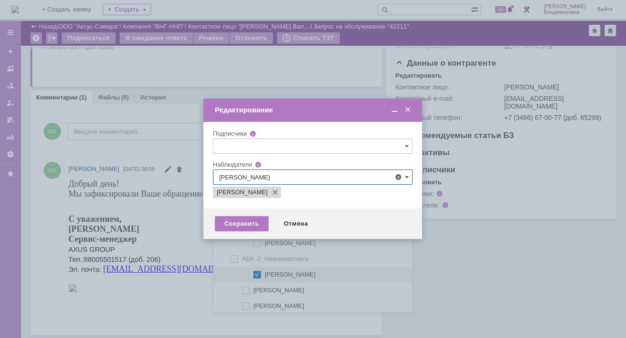
click at [174, 209] on div at bounding box center [313, 169] width 626 height 338
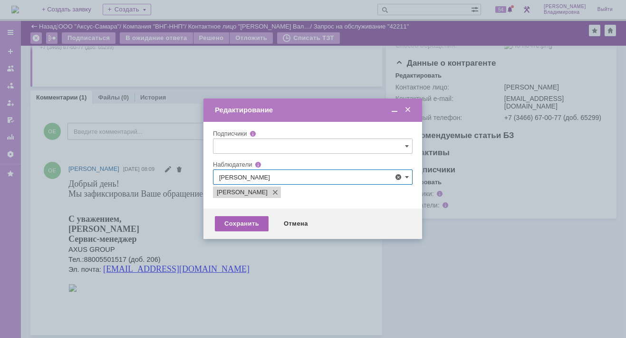
click at [234, 224] on div "Сохранить" at bounding box center [242, 223] width 54 height 15
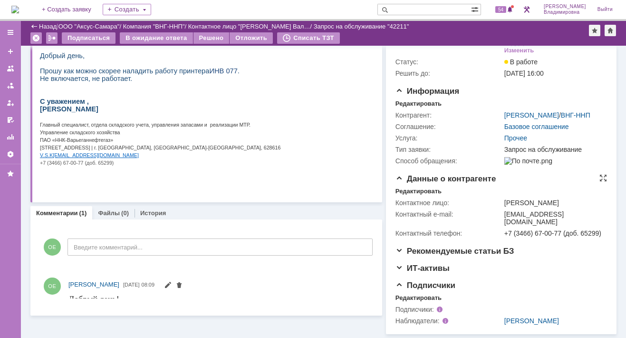
scroll to position [180, 0]
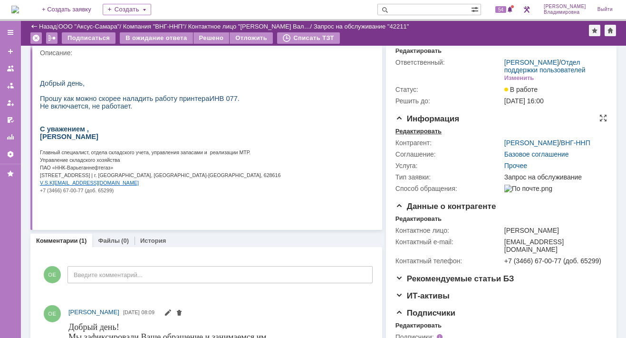
click at [422, 135] on div "Редактировать" at bounding box center [419, 131] width 46 height 8
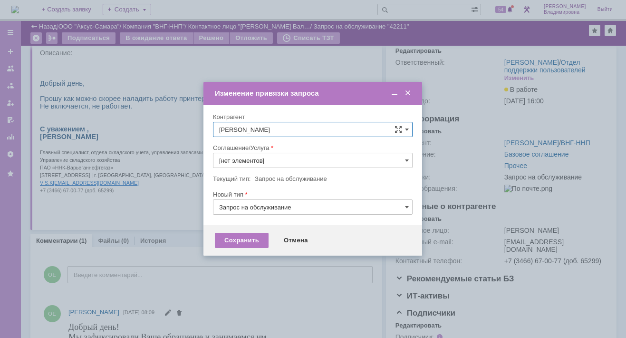
type input "Прочее"
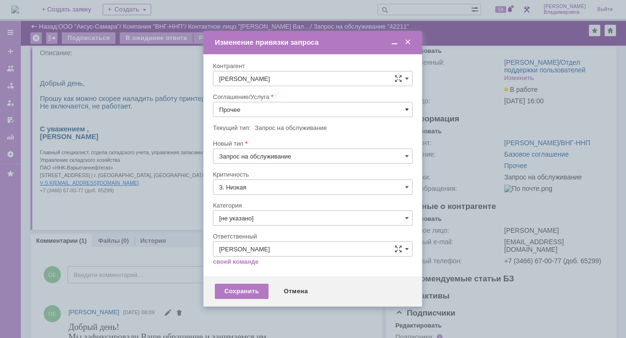
click at [406, 107] on span at bounding box center [407, 110] width 4 height 8
click at [254, 193] on span "ПТ_ диагностика/ ремонтно-восстановительные работы" at bounding box center [312, 196] width 187 height 8
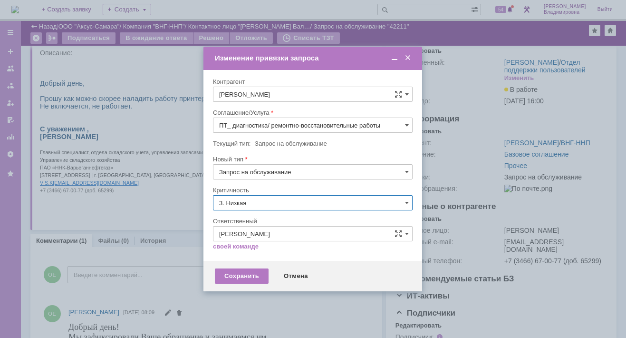
click at [254, 193] on div "Критичность 3. Низкая" at bounding box center [313, 201] width 200 height 31
type input "ПТ_ диагностика/ ремонтно-восстановительные работы"
click at [239, 273] on div "Сохранить" at bounding box center [242, 275] width 54 height 15
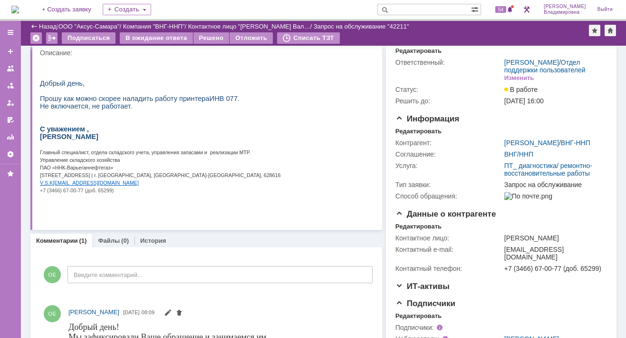
scroll to position [0, 0]
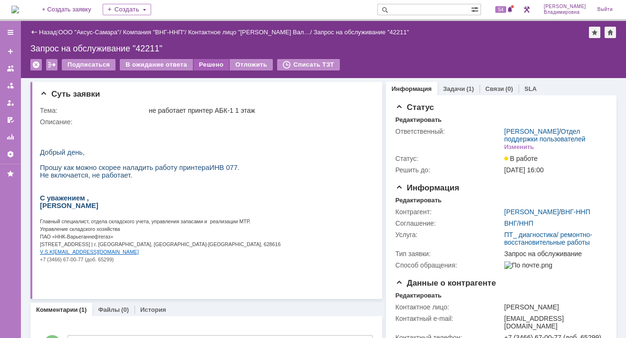
click at [203, 62] on div "Решено" at bounding box center [212, 64] width 36 height 11
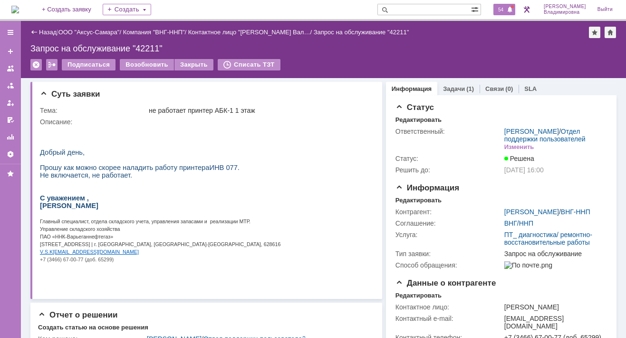
click at [506, 8] on span "54" at bounding box center [500, 9] width 11 height 7
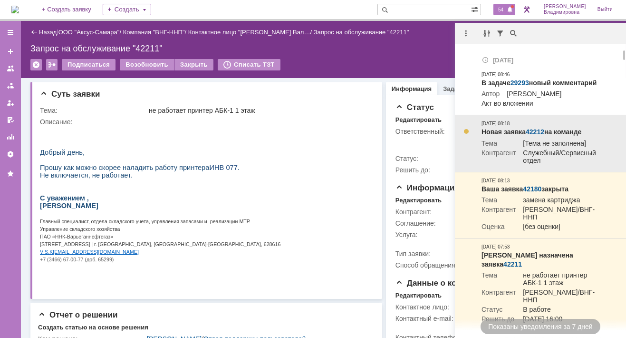
click at [533, 136] on link "42212" at bounding box center [535, 132] width 19 height 8
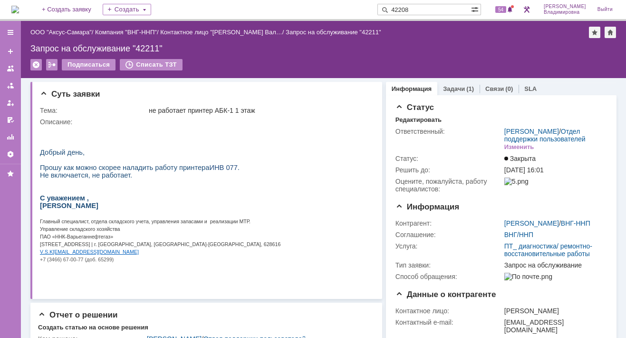
type input "42208"
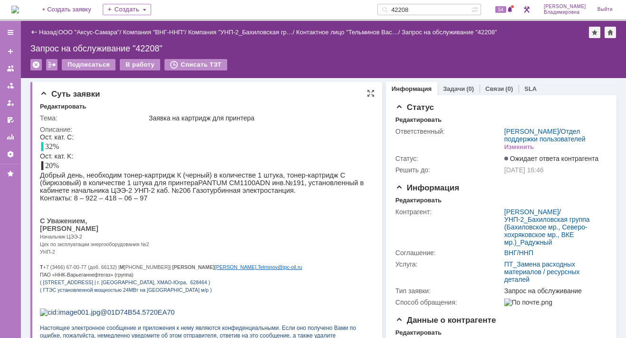
click at [212, 101] on div "Суть заявки Редактировать Тема: Заявка на картридж для принтера Описание:" at bounding box center [206, 265] width 352 height 366
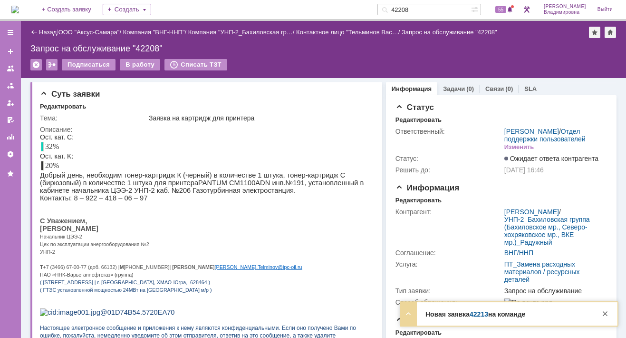
click at [479, 315] on link "42213" at bounding box center [479, 314] width 19 height 8
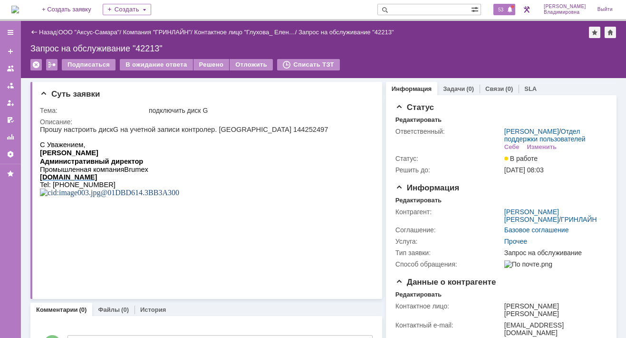
click at [513, 8] on span at bounding box center [510, 10] width 7 height 8
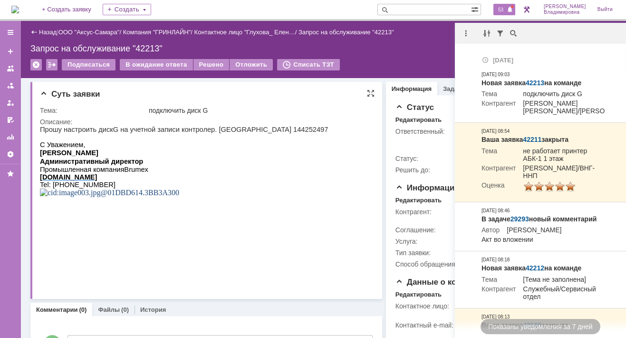
click at [277, 149] on html "Прошу настроить диск G на учетной записи контролер. [GEOGRAPHIC_DATA] 144252497…" at bounding box center [203, 188] width 327 height 125
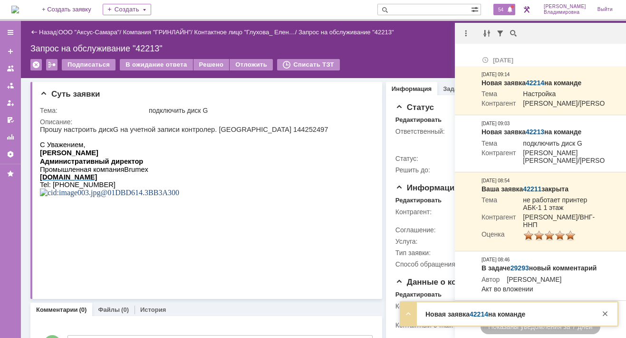
click at [506, 9] on span "54" at bounding box center [500, 9] width 11 height 7
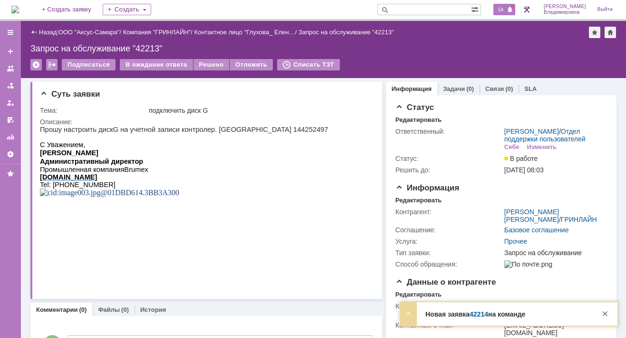
click at [505, 9] on span "54" at bounding box center [500, 9] width 11 height 7
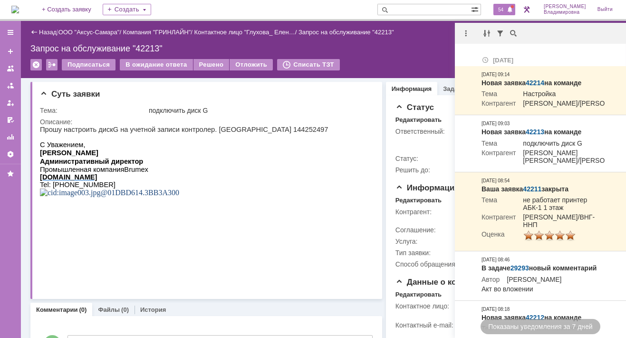
click at [506, 9] on span "54" at bounding box center [500, 9] width 11 height 7
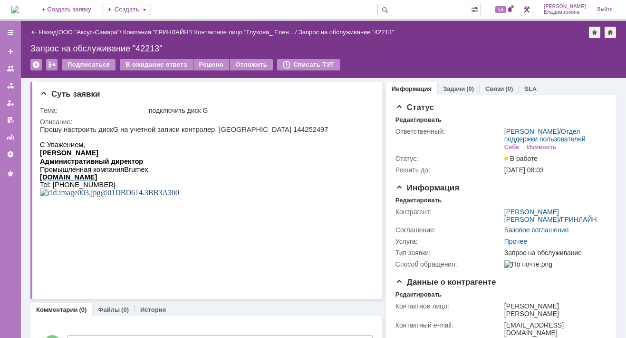
click at [19, 10] on img at bounding box center [15, 10] width 8 height 8
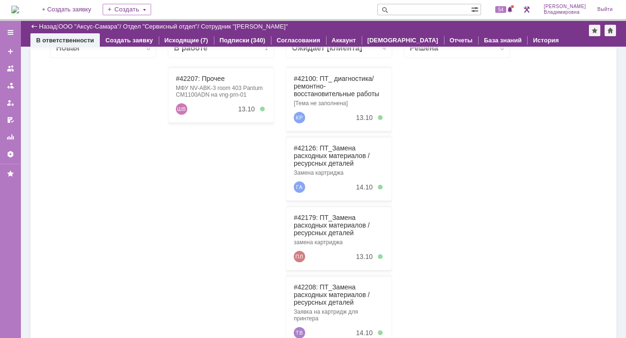
scroll to position [190, 0]
click at [506, 6] on span "54" at bounding box center [500, 9] width 11 height 7
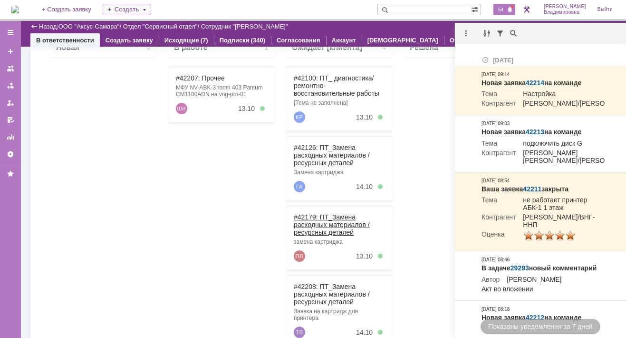
scroll to position [95, 0]
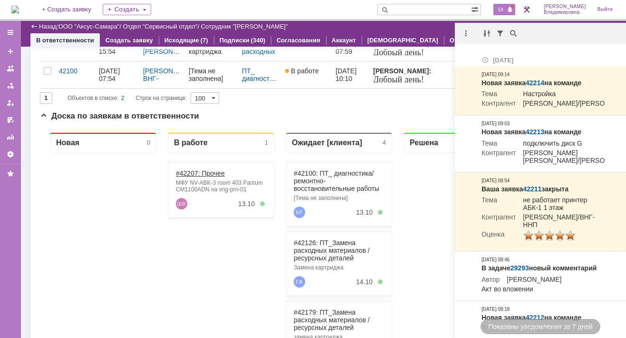
click at [198, 172] on link "#42207: Прочее" at bounding box center [200, 173] width 49 height 8
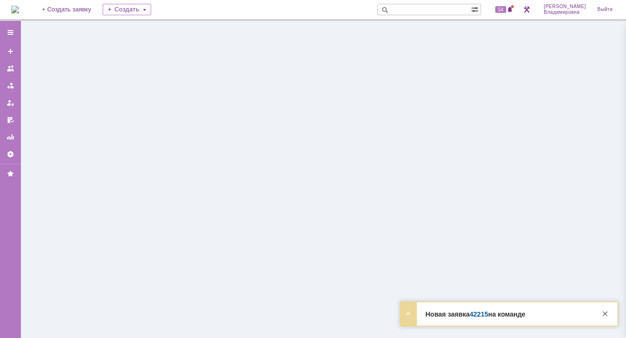
click at [198, 172] on div at bounding box center [323, 179] width 605 height 317
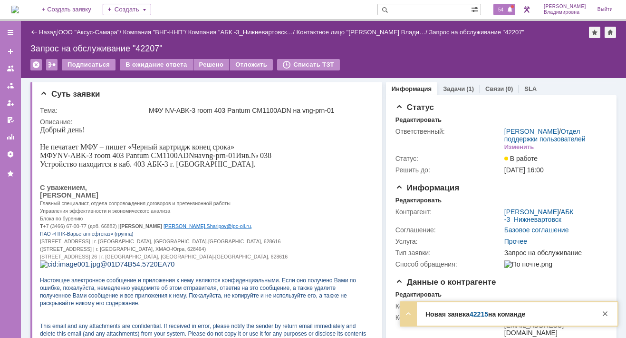
click at [506, 10] on span "54" at bounding box center [500, 9] width 11 height 7
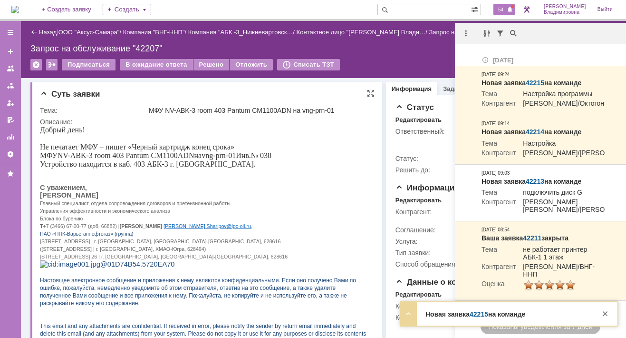
click at [331, 135] on p at bounding box center [203, 138] width 327 height 9
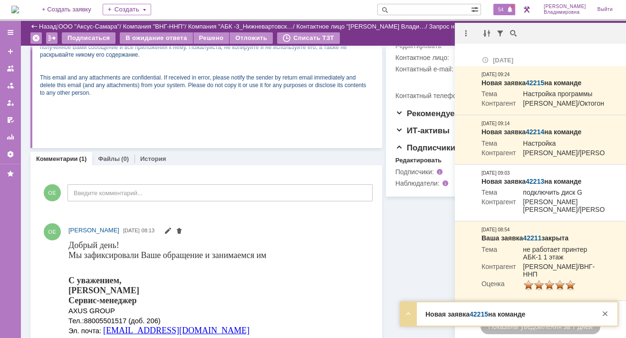
scroll to position [135, 0]
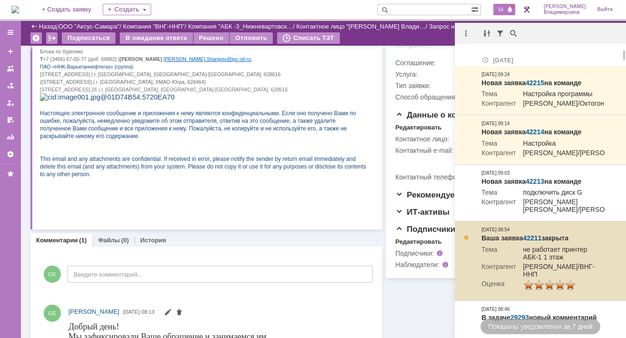
click at [605, 300] on td "Ваша заявка 42211 закрыта Тема не работает принтер АБК-1 1 этаж [PERSON_NAME]/В…" at bounding box center [543, 260] width 131 height 79
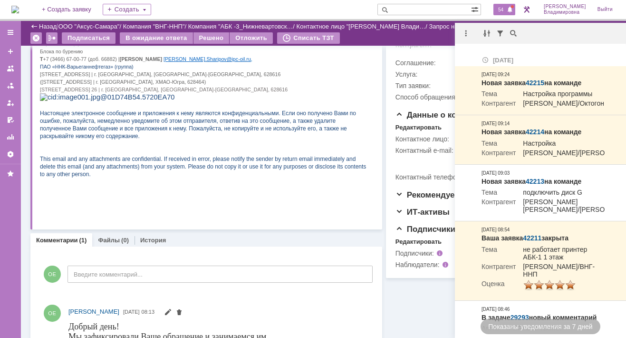
click at [382, 99] on div "Информация Задачи (1) Связи (0) SLA Статус Редактировать Ответственный: [PERSON…" at bounding box center [499, 194] width 234 height 566
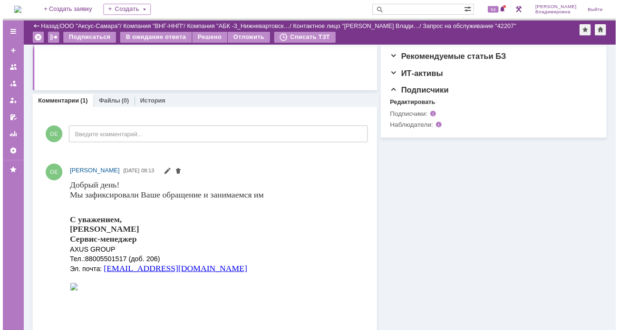
scroll to position [277, 0]
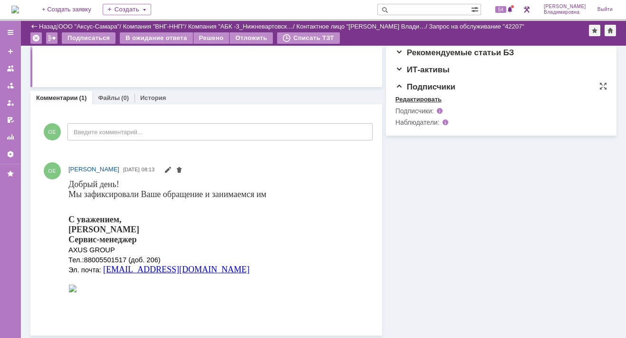
click at [409, 103] on div "Редактировать" at bounding box center [419, 100] width 46 height 8
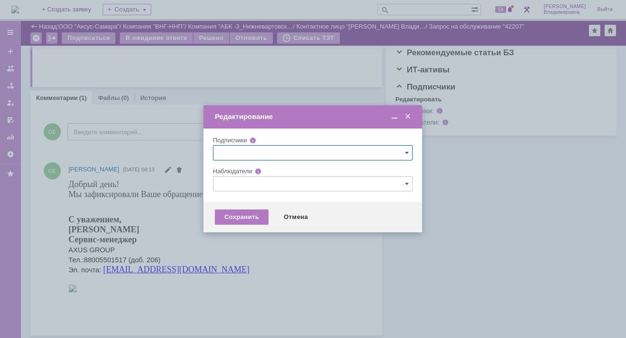
click at [218, 183] on input "text" at bounding box center [313, 183] width 200 height 15
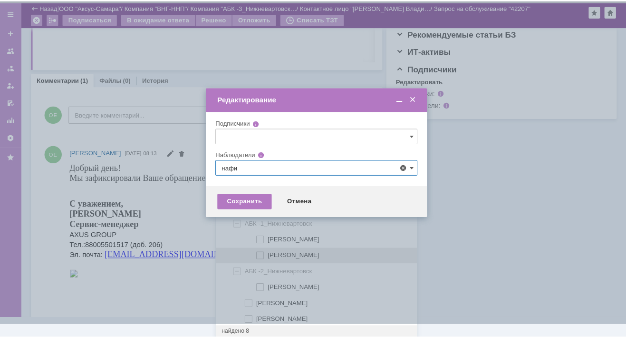
scroll to position [0, 0]
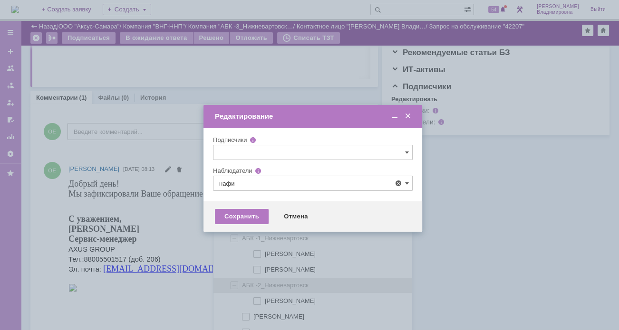
drag, startPoint x: 256, startPoint y: 252, endPoint x: 236, endPoint y: 252, distance: 20.0
click at [265, 252] on span at bounding box center [265, 253] width 0 height 5
click at [256, 252] on input "нафикова евгения" at bounding box center [258, 255] width 6 height 6
type input "нафикова евгения"
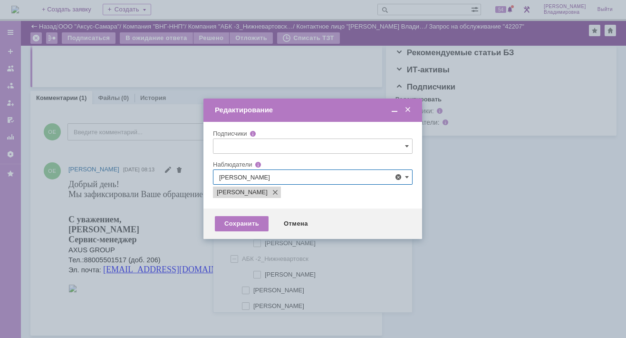
click at [177, 225] on div at bounding box center [313, 169] width 626 height 338
click at [235, 220] on div "Сохранить" at bounding box center [242, 223] width 54 height 15
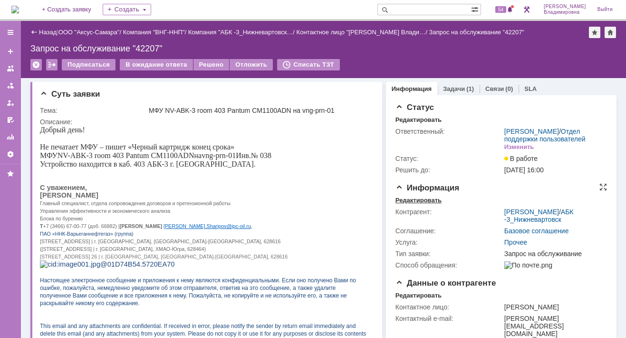
click at [405, 204] on div "Редактировать" at bounding box center [419, 200] width 46 height 8
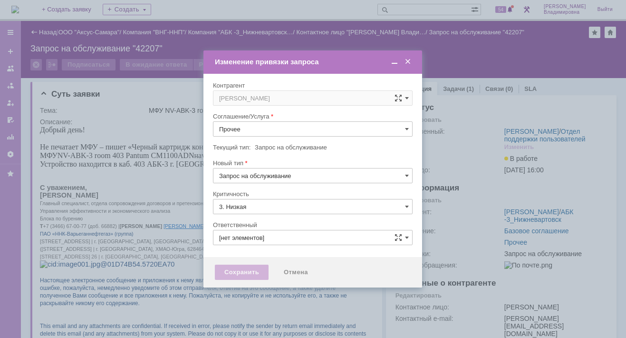
type input "[PERSON_NAME]"
type input "[не указано]"
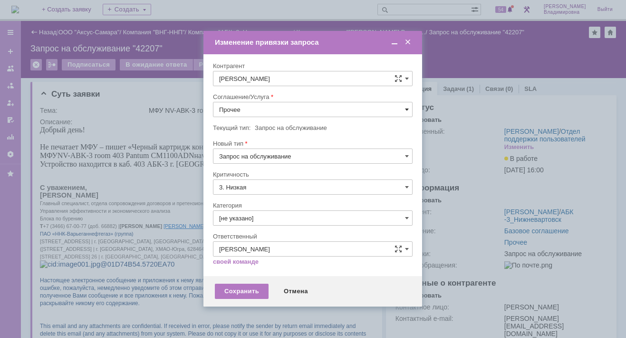
click at [405, 106] on span at bounding box center [407, 110] width 4 height 8
drag, startPoint x: 254, startPoint y: 223, endPoint x: 252, endPoint y: 230, distance: 7.3
click at [254, 223] on span "ПТ_Замена расходных материалов / ресурсных деталей" at bounding box center [312, 227] width 187 height 8
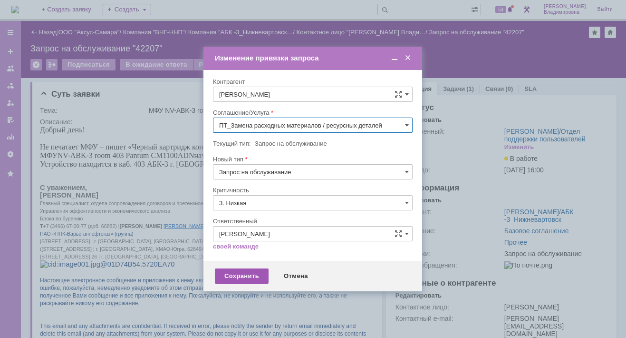
type input "ПТ_Замена расходных материалов / ресурсных деталей"
click at [236, 273] on div "Сохранить" at bounding box center [242, 275] width 54 height 15
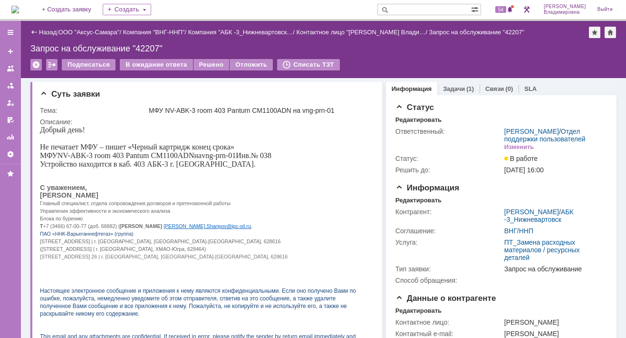
scroll to position [0, 0]
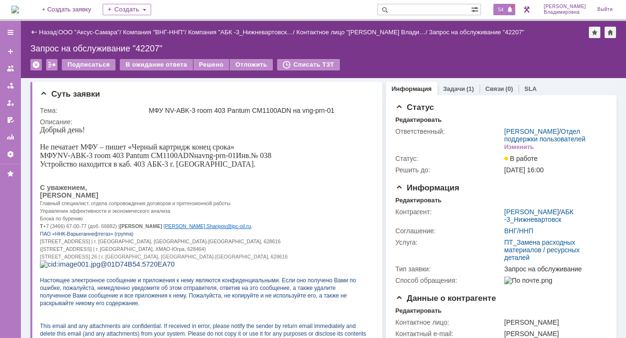
click at [506, 12] on span "54" at bounding box center [500, 9] width 11 height 7
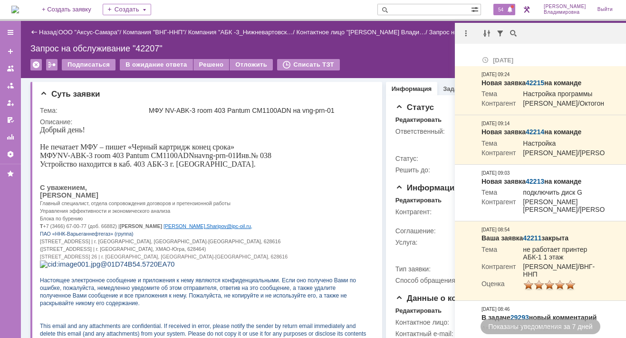
click at [506, 6] on span "54" at bounding box center [500, 9] width 11 height 7
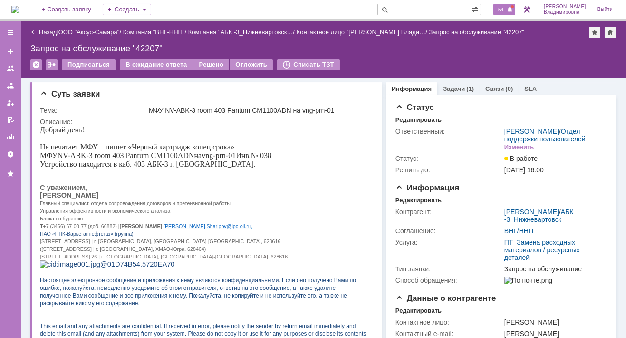
click at [506, 6] on span "54" at bounding box center [500, 9] width 11 height 7
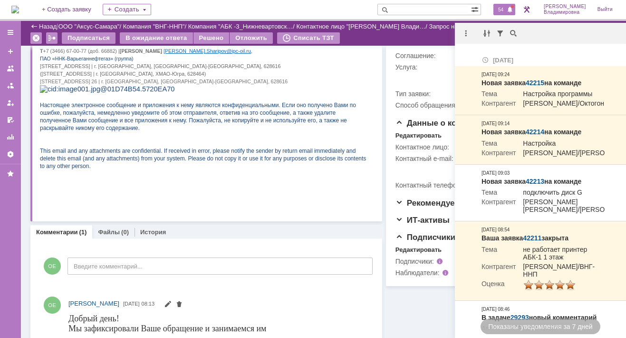
scroll to position [277, 0]
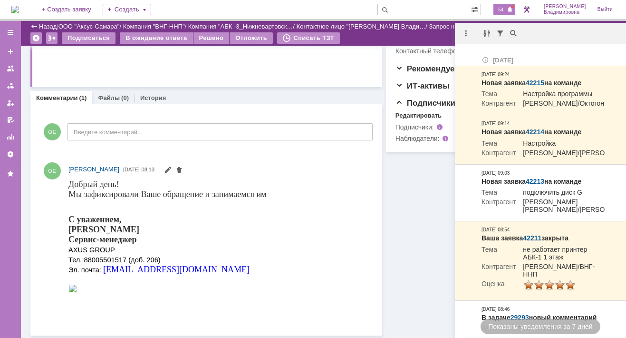
click at [505, 7] on span "54" at bounding box center [500, 9] width 11 height 7
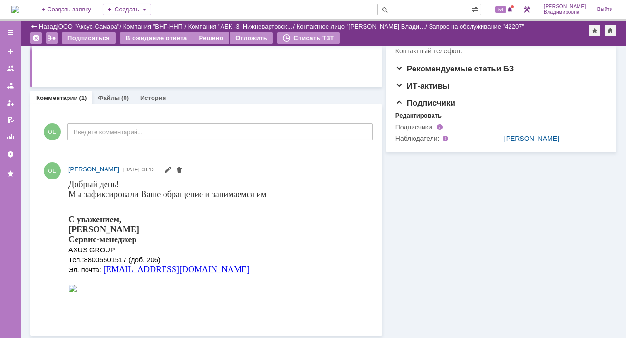
click at [355, 4] on div "На домашнюю + Создать заявку Создать 54 Орлова Елена Владимировна Выйти" at bounding box center [313, 10] width 626 height 21
click at [506, 8] on span "54" at bounding box center [500, 9] width 11 height 7
click at [321, 94] on div "Комментарии (1) Файлы (0) История" at bounding box center [206, 97] width 352 height 13
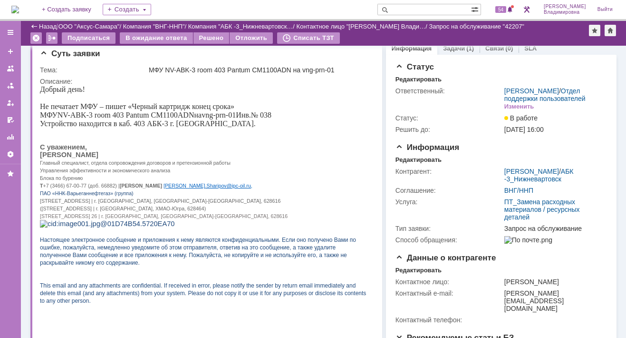
scroll to position [0, 0]
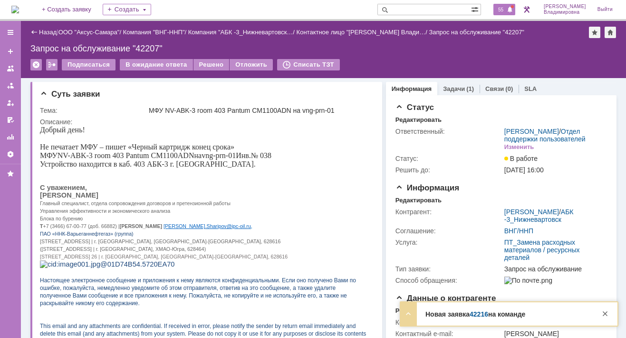
click at [506, 10] on span "55" at bounding box center [500, 9] width 11 height 7
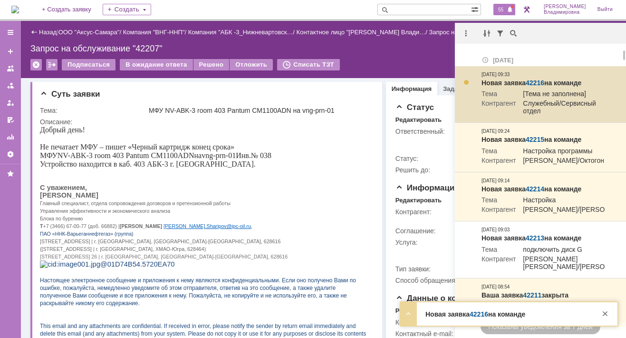
click at [532, 80] on link "42216" at bounding box center [535, 83] width 19 height 8
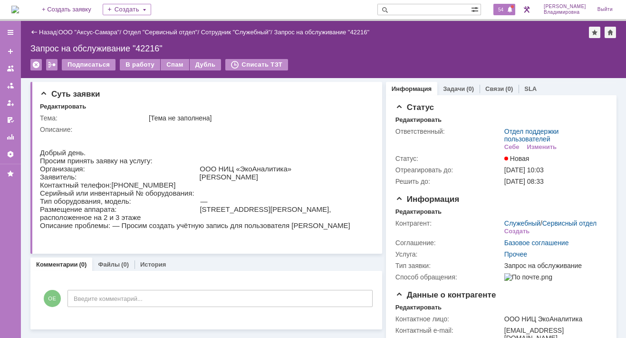
click at [506, 10] on span "54" at bounding box center [500, 9] width 11 height 7
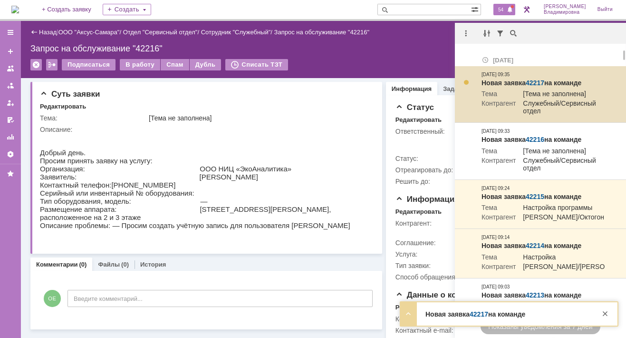
click at [538, 85] on link "42217" at bounding box center [535, 83] width 19 height 8
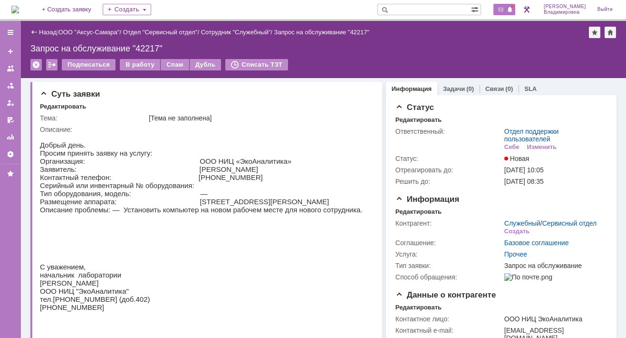
click at [506, 12] on span "53" at bounding box center [500, 9] width 11 height 7
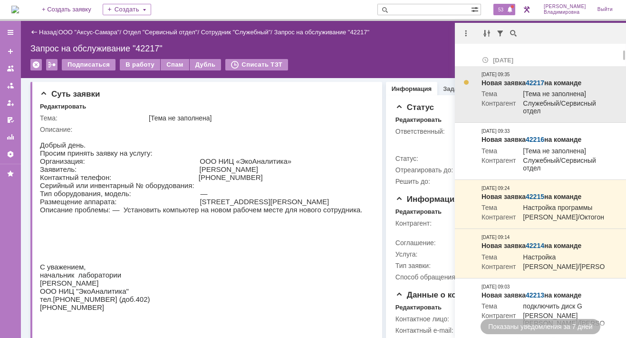
click at [535, 81] on link "42217" at bounding box center [535, 83] width 19 height 8
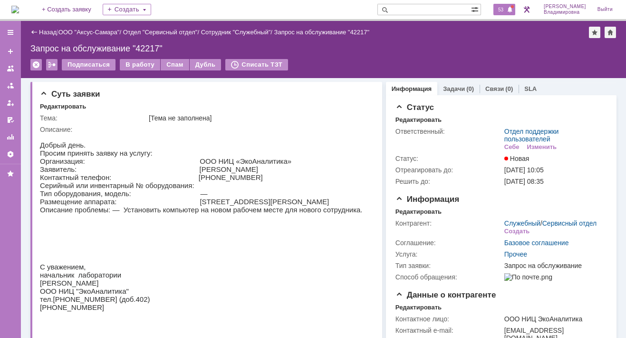
click at [511, 14] on div "53" at bounding box center [505, 9] width 22 height 11
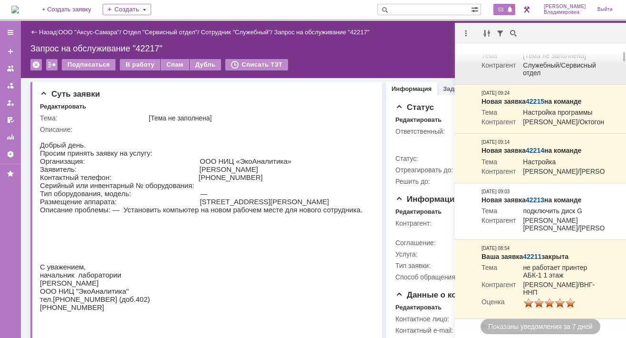
scroll to position [190, 0]
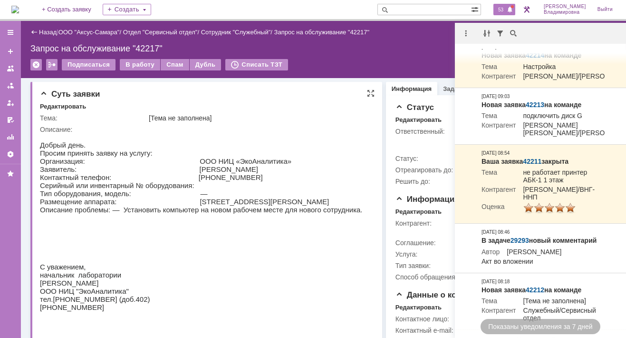
click at [334, 142] on div "Добрый день." at bounding box center [201, 145] width 323 height 8
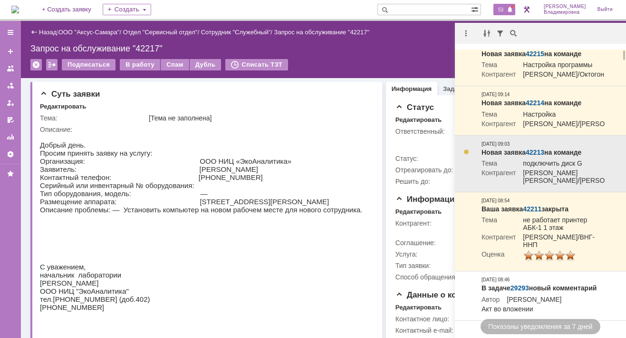
scroll to position [0, 0]
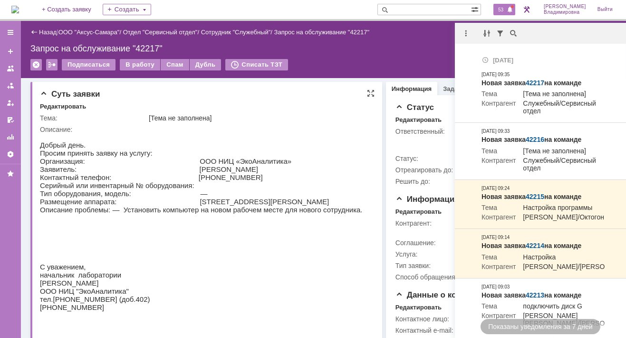
click at [298, 112] on td "[Тема не заполнена]" at bounding box center [259, 117] width 224 height 11
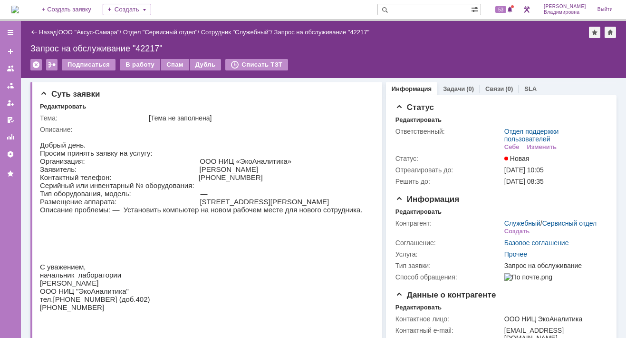
drag, startPoint x: 411, startPoint y: 9, endPoint x: 410, endPoint y: 14, distance: 5.8
click at [410, 9] on input "text" at bounding box center [425, 9] width 94 height 11
type input "42126"
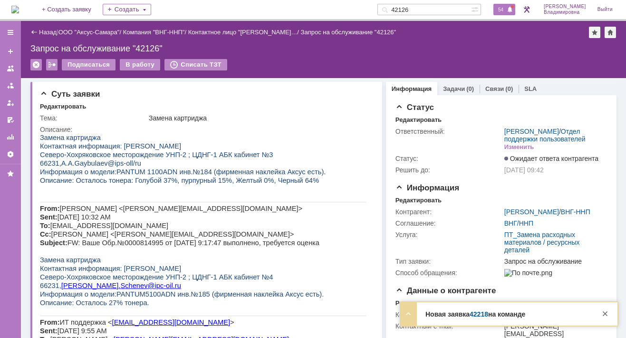
click at [505, 7] on span "54" at bounding box center [500, 9] width 11 height 7
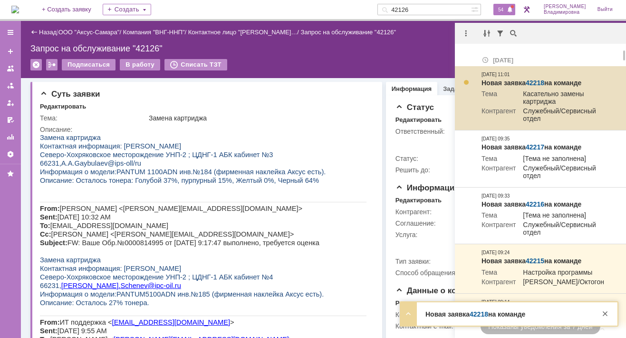
click at [534, 81] on link "42218" at bounding box center [535, 83] width 19 height 8
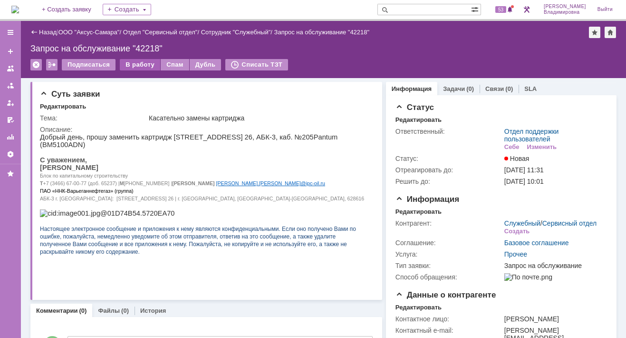
click at [133, 63] on div "В работу" at bounding box center [140, 64] width 40 height 11
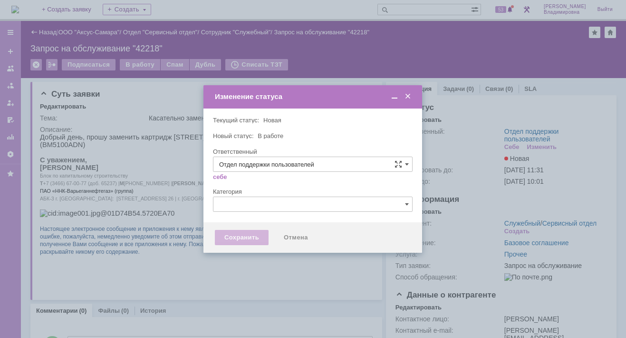
type input "[PERSON_NAME]"
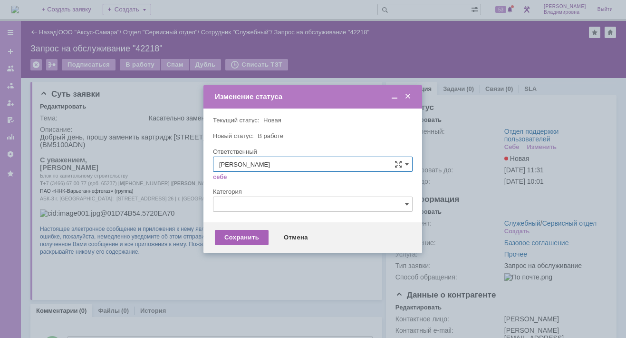
click at [243, 234] on div "Сохранить" at bounding box center [242, 237] width 54 height 15
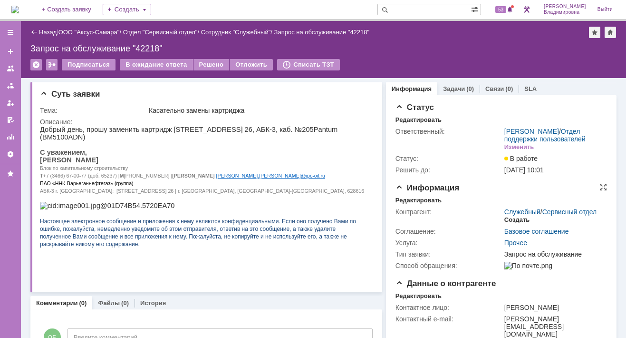
click at [513, 223] on div "Создать" at bounding box center [516, 220] width 25 height 8
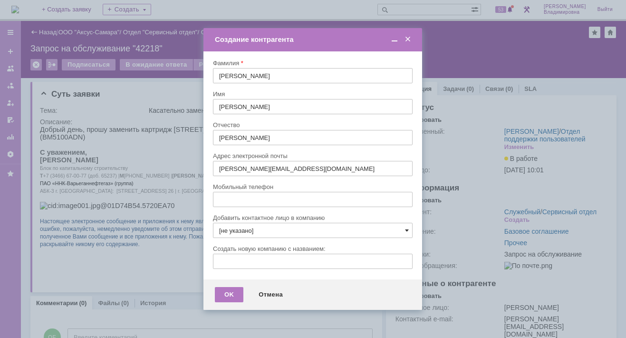
click at [407, 229] on span at bounding box center [407, 230] width 4 height 8
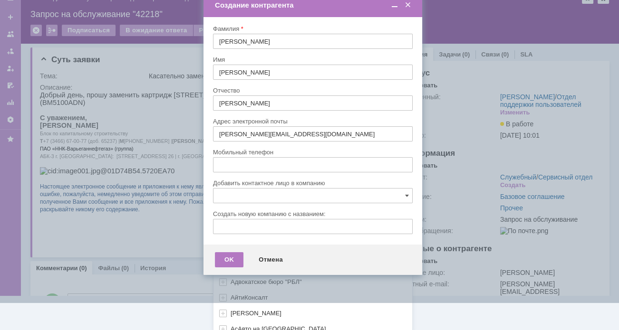
scroll to position [282, 0]
click at [243, 323] on div "[не указано] AVON AXUS Axus Computers DELPHI Xcom _подрядчик Михайловка «ММЦ Пр…" at bounding box center [312, 128] width 199 height 406
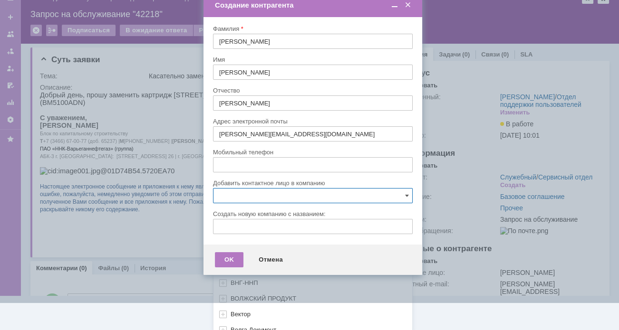
scroll to position [425, 0]
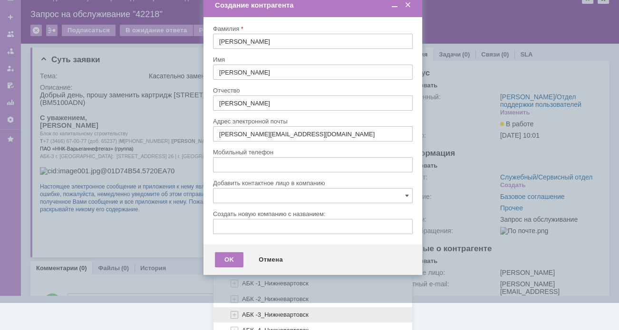
click at [252, 311] on span "АБК -3_Нижневартовск" at bounding box center [275, 314] width 67 height 7
type input "АБК -3_Нижневартовск"
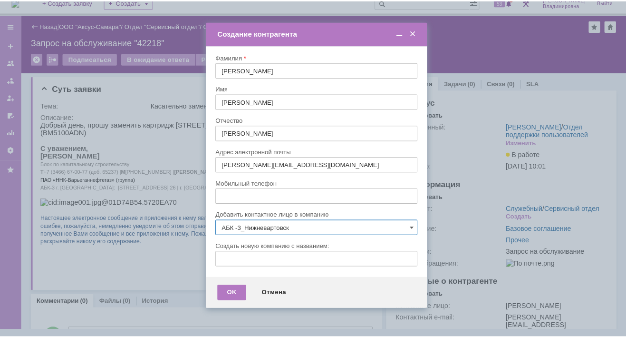
scroll to position [0, 0]
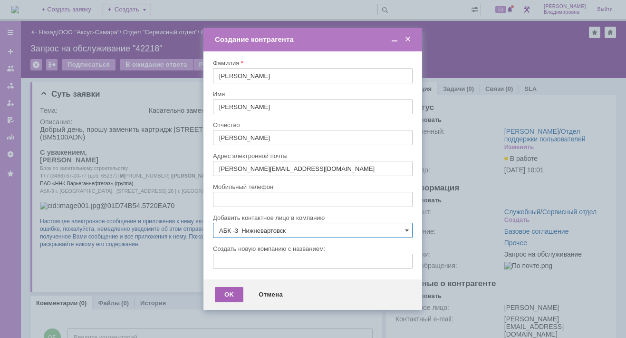
click at [224, 293] on div "OK" at bounding box center [229, 294] width 29 height 15
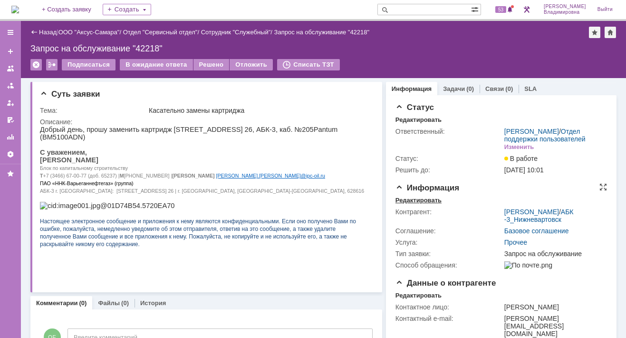
click at [423, 204] on div "Редактировать" at bounding box center [419, 200] width 46 height 8
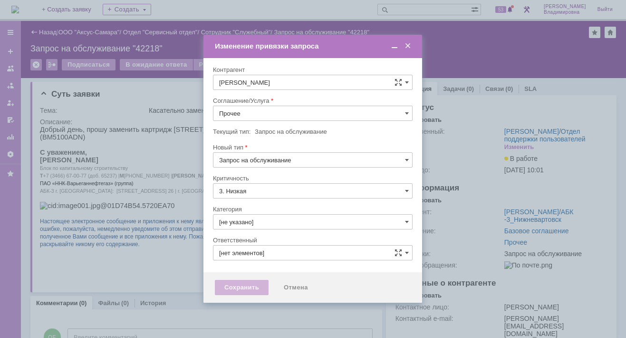
type input "[PERSON_NAME]"
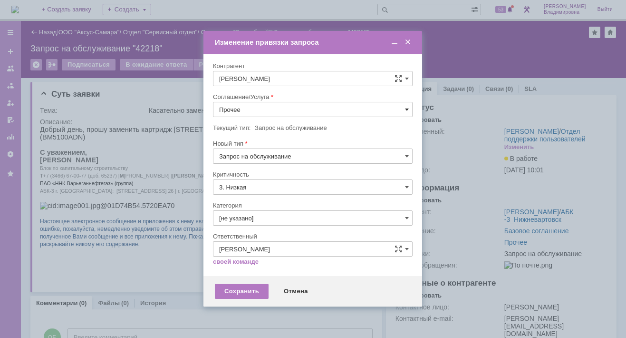
click at [405, 107] on span at bounding box center [407, 110] width 4 height 8
click at [251, 223] on span "ПТ_Замена расходных материалов / ресурсных деталей" at bounding box center [312, 227] width 187 height 8
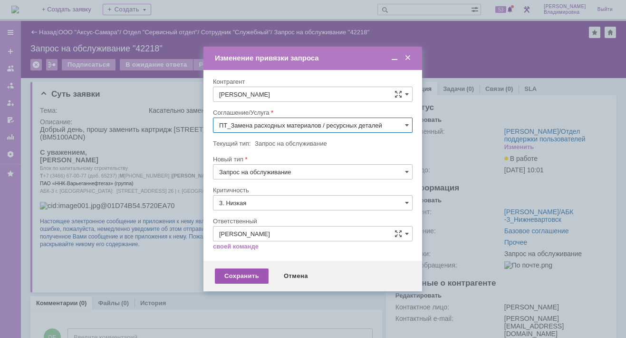
type input "ПТ_Замена расходных материалов / ресурсных деталей"
click at [246, 275] on div "Сохранить" at bounding box center [242, 275] width 54 height 15
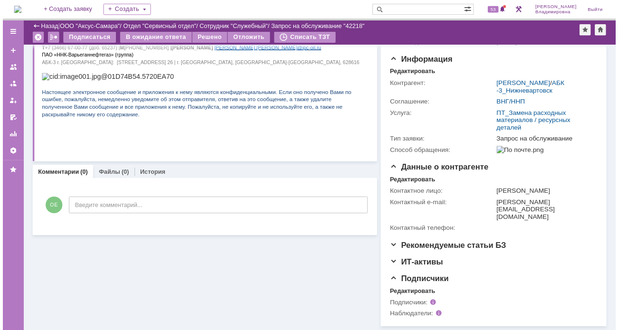
scroll to position [107, 0]
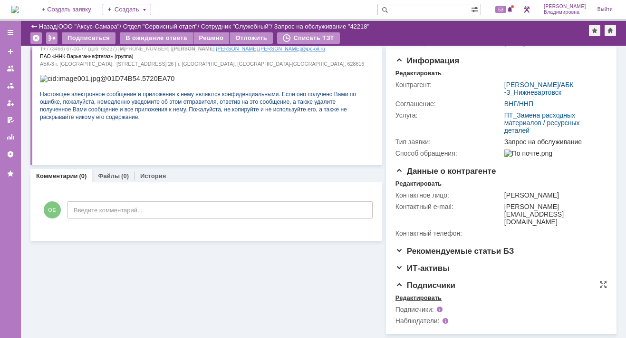
click at [417, 297] on div "Редактировать" at bounding box center [419, 298] width 46 height 8
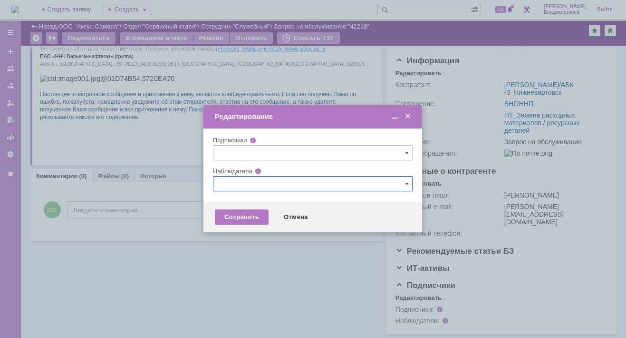
click at [242, 185] on input "text" at bounding box center [313, 183] width 200 height 15
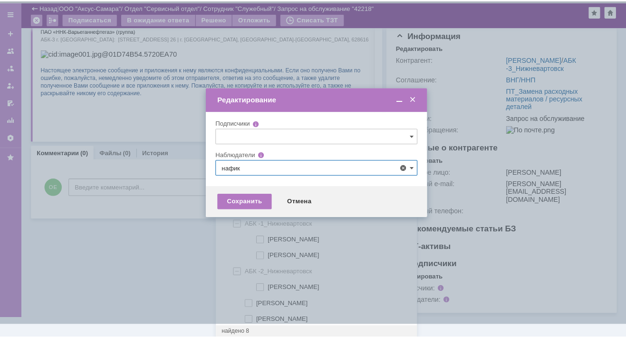
scroll to position [0, 0]
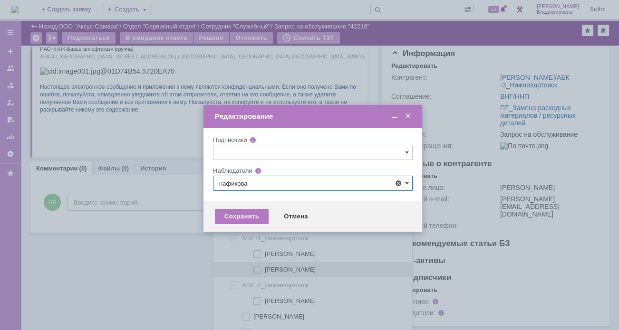
click at [265, 251] on span at bounding box center [265, 253] width 0 height 5
click at [255, 252] on input "[PERSON_NAME]" at bounding box center [258, 255] width 6 height 6
type input "[PERSON_NAME]"
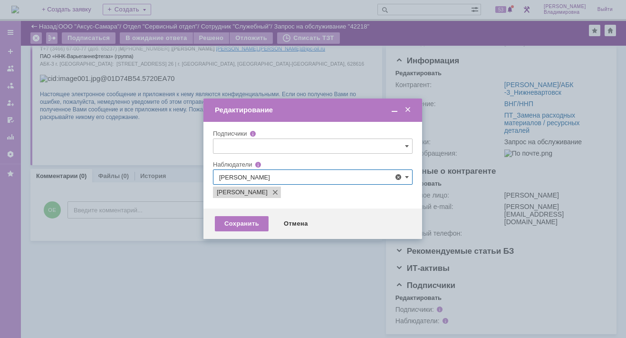
click at [184, 290] on div at bounding box center [313, 169] width 626 height 338
click at [250, 220] on div "Сохранить" at bounding box center [242, 223] width 54 height 15
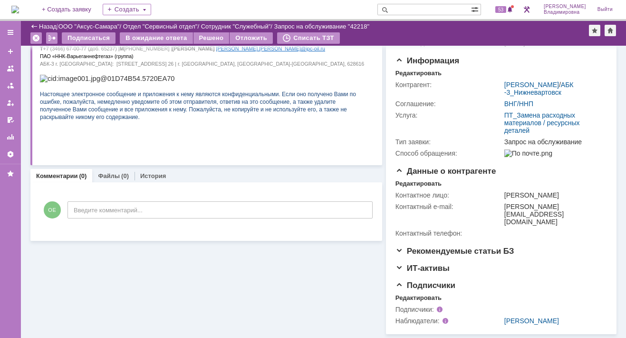
scroll to position [107, 0]
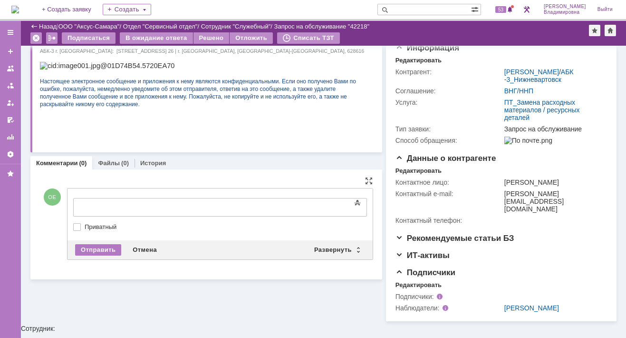
drag, startPoint x: 85, startPoint y: 193, endPoint x: 151, endPoint y: 215, distance: 69.8
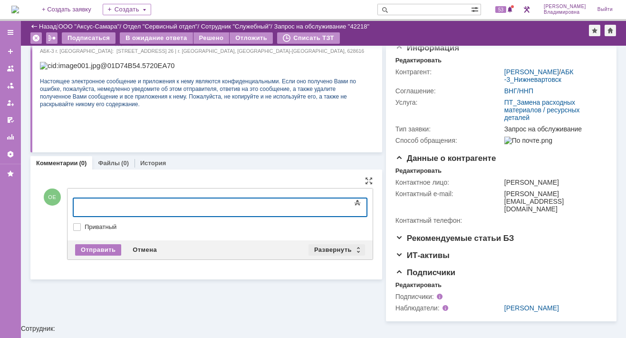
click at [326, 244] on div "Развернуть" at bounding box center [337, 249] width 57 height 11
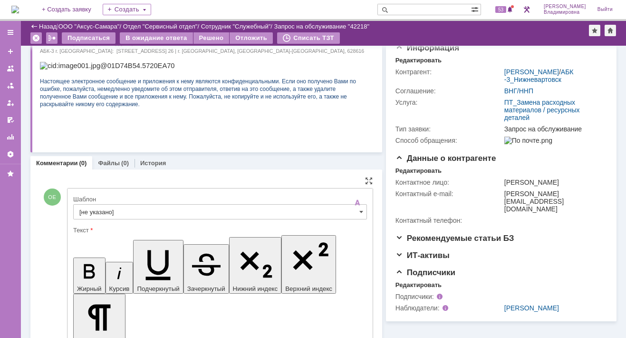
click at [98, 213] on input "[не указано]" at bounding box center [220, 211] width 294 height 15
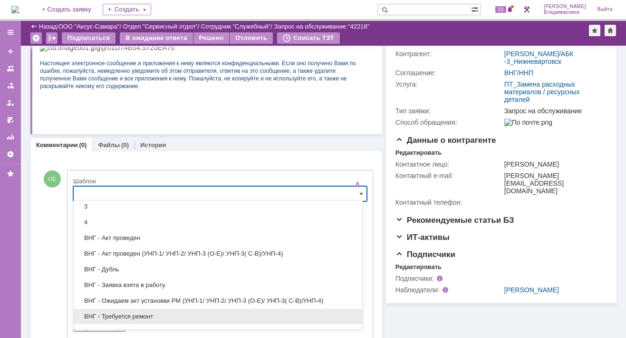
scroll to position [95, 0]
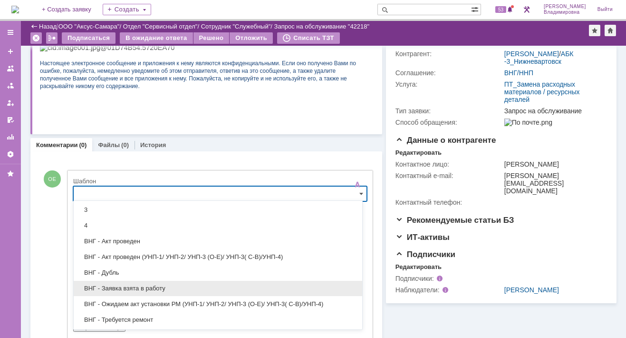
click at [122, 284] on span "ВНГ - Заявка взята в работу" at bounding box center [217, 288] width 277 height 8
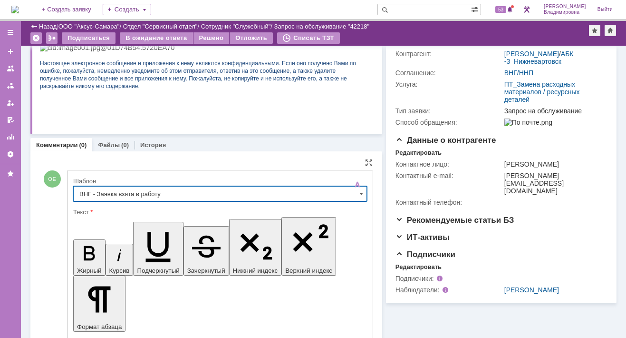
type input "ВНГ - Заявка взята в работу"
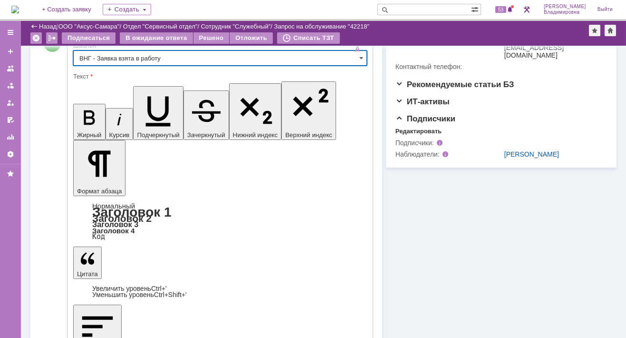
scroll to position [280, 0]
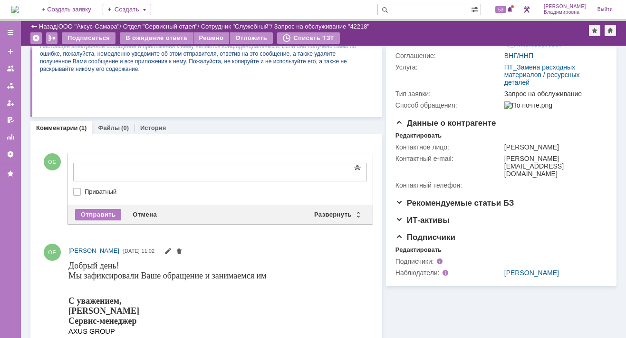
scroll to position [0, 0]
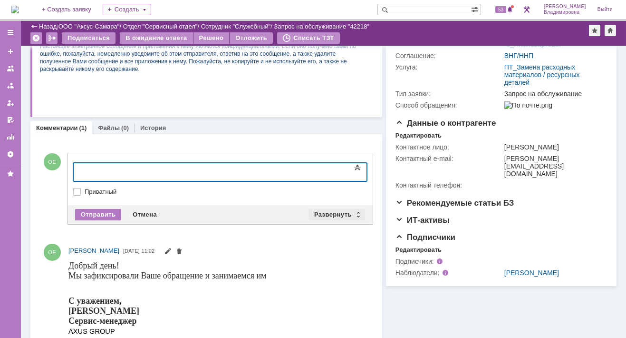
click at [343, 210] on div "Развернуть" at bounding box center [337, 214] width 57 height 11
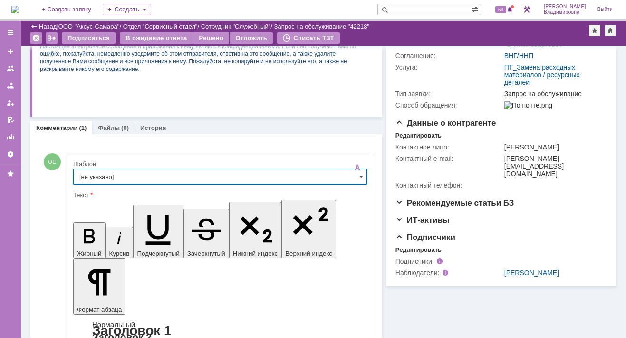
click at [99, 177] on input "[не указано]" at bounding box center [220, 176] width 294 height 15
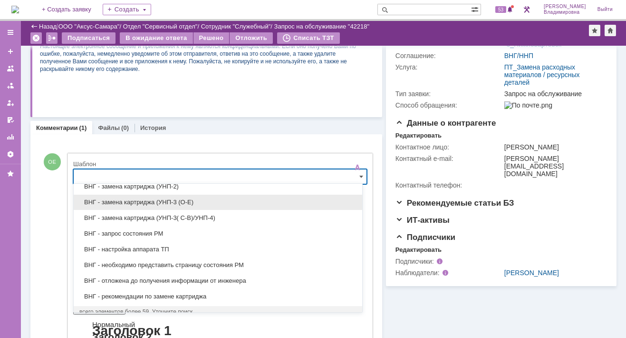
scroll to position [275, 0]
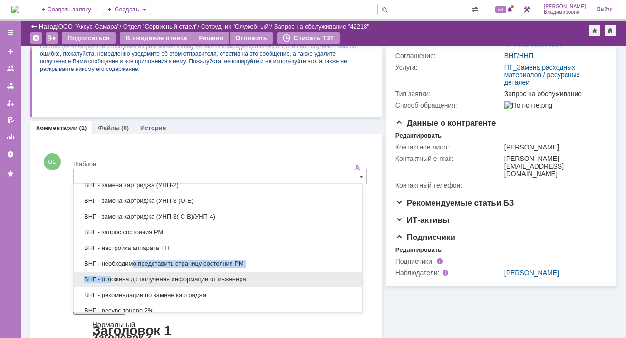
drag, startPoint x: 132, startPoint y: 259, endPoint x: 109, endPoint y: 276, distance: 28.9
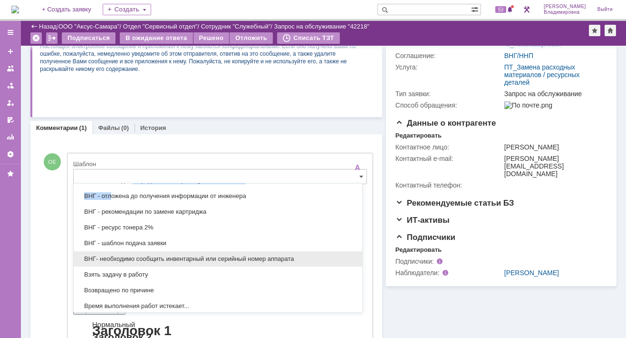
scroll to position [370, 0]
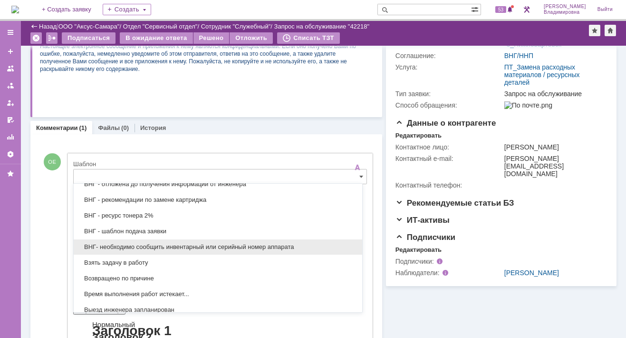
click at [164, 243] on span "ВНГ- необходимо сообщить инвентарный или серийный номер аппарата" at bounding box center [217, 247] width 277 height 8
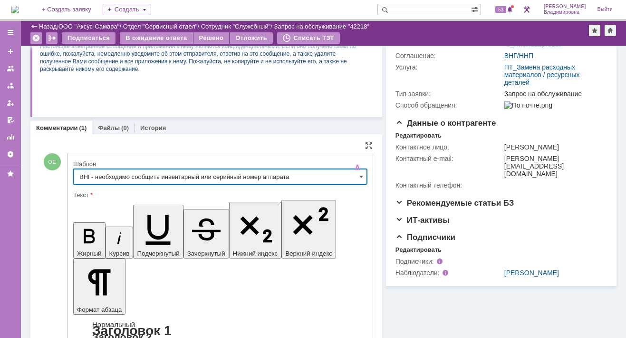
type input "ВНГ- необходимо сообщить инвентарный или серийный номер аппарата"
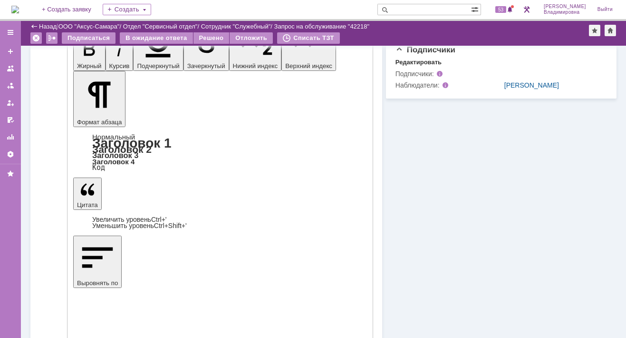
scroll to position [333, 0]
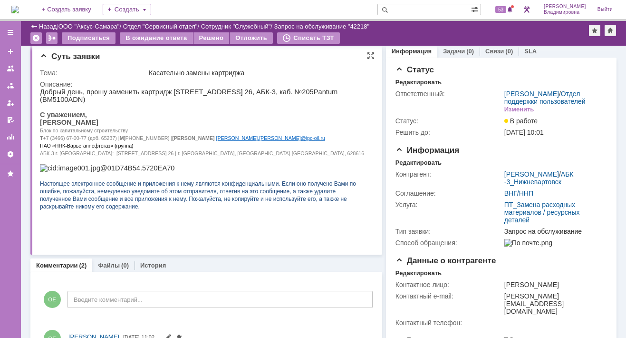
scroll to position [0, 0]
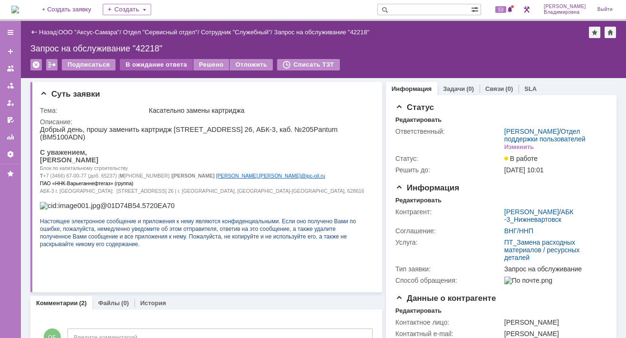
click at [163, 61] on div "В ожидание ответа" at bounding box center [156, 64] width 73 height 11
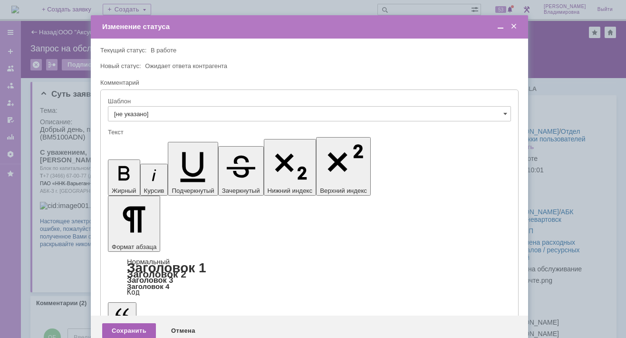
click at [127, 323] on div "Сохранить" at bounding box center [129, 330] width 54 height 15
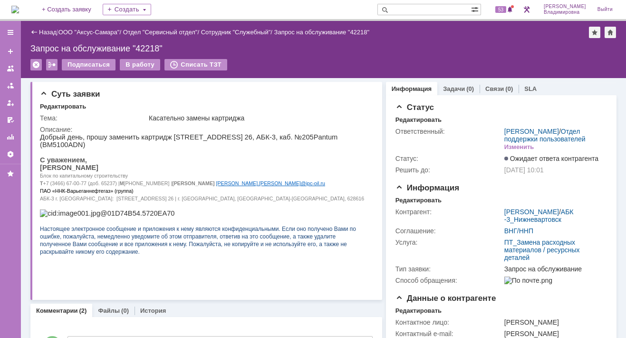
click at [19, 7] on img at bounding box center [15, 10] width 8 height 8
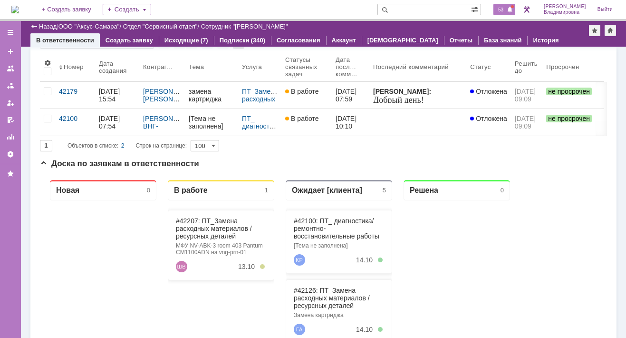
click at [506, 11] on span "53" at bounding box center [500, 9] width 11 height 7
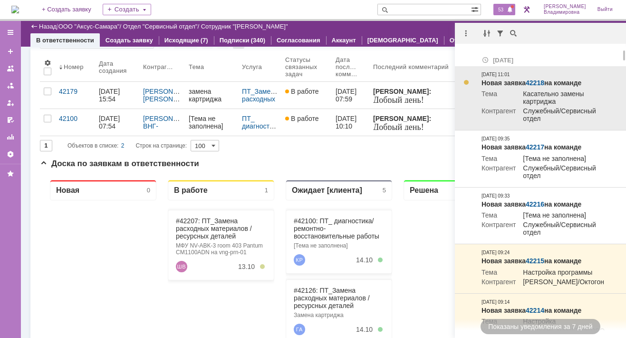
click at [536, 82] on link "42218" at bounding box center [535, 83] width 19 height 8
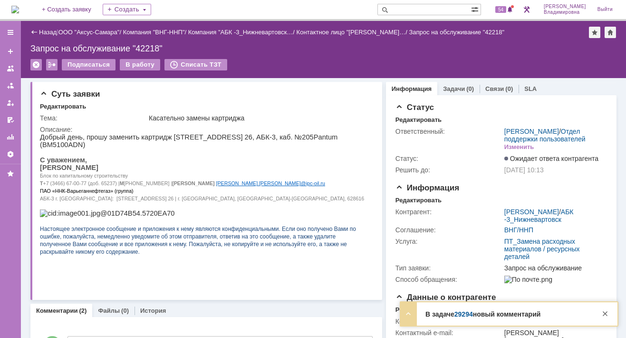
click at [461, 314] on link "29294" at bounding box center [464, 314] width 19 height 8
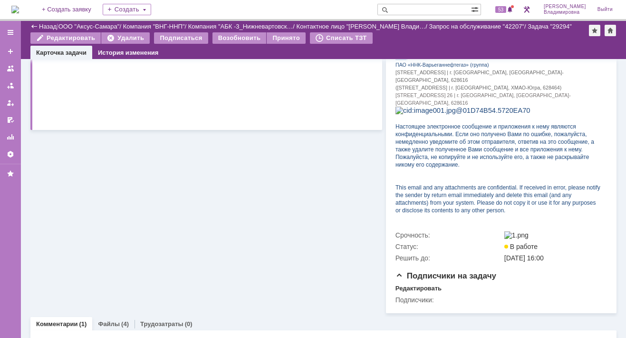
scroll to position [392, 0]
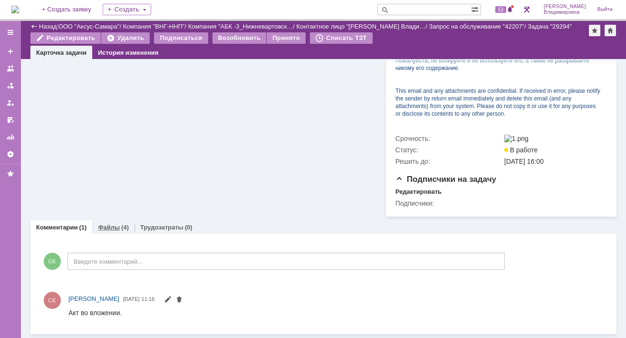
click at [104, 226] on link "Файлы" at bounding box center [109, 226] width 22 height 7
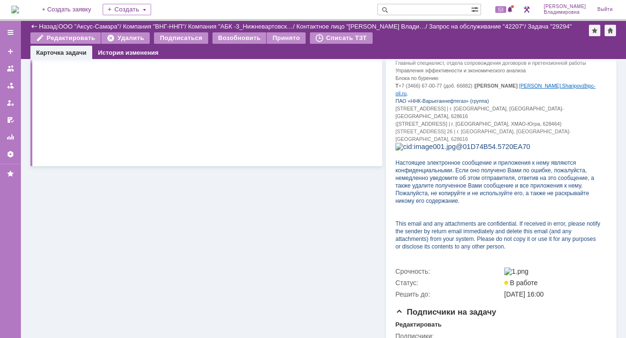
scroll to position [430, 0]
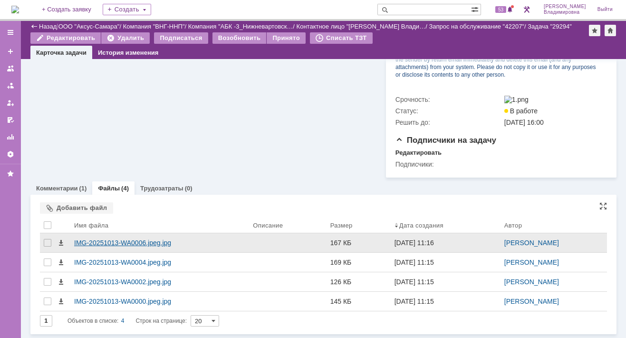
click at [131, 246] on div "IMG-20251013-WA0006.jpeg.jpg" at bounding box center [159, 243] width 171 height 8
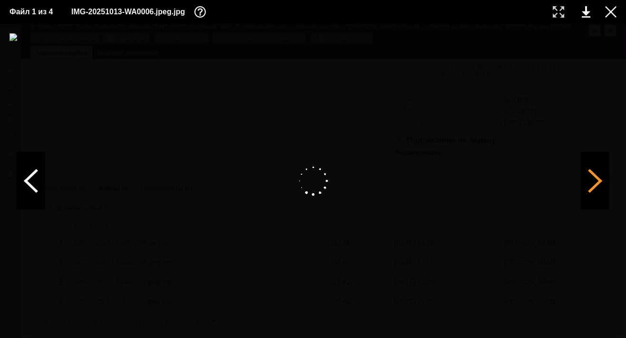
click at [599, 184] on div at bounding box center [595, 180] width 29 height 57
click at [596, 179] on div at bounding box center [595, 180] width 29 height 57
click at [596, 178] on div at bounding box center [595, 180] width 29 height 57
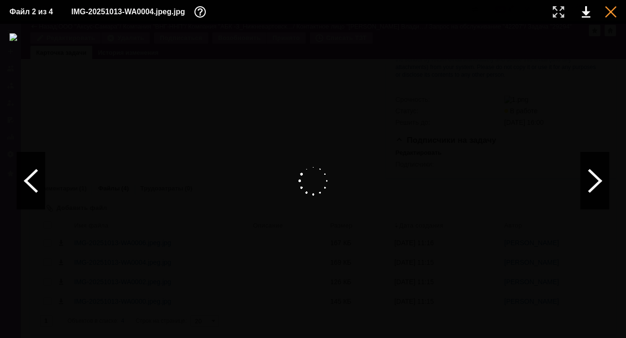
click at [610, 11] on div at bounding box center [610, 11] width 11 height 11
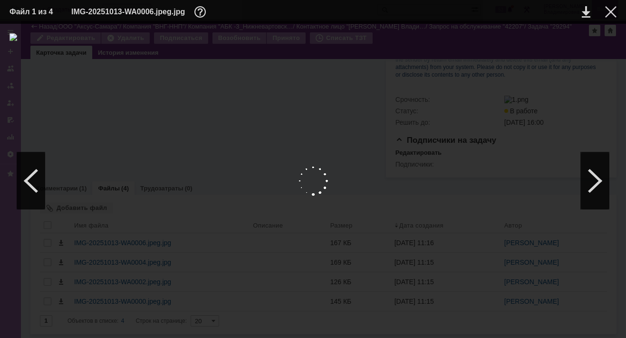
click at [611, 11] on div at bounding box center [610, 11] width 11 height 11
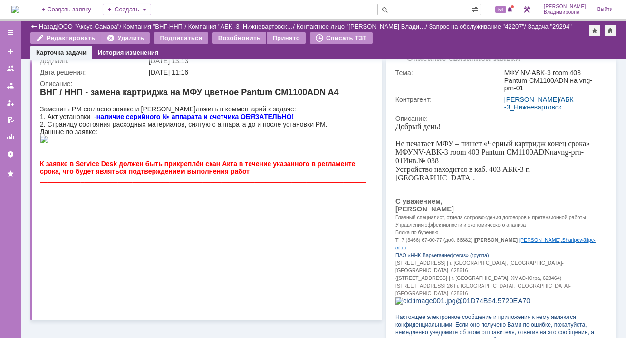
scroll to position [0, 0]
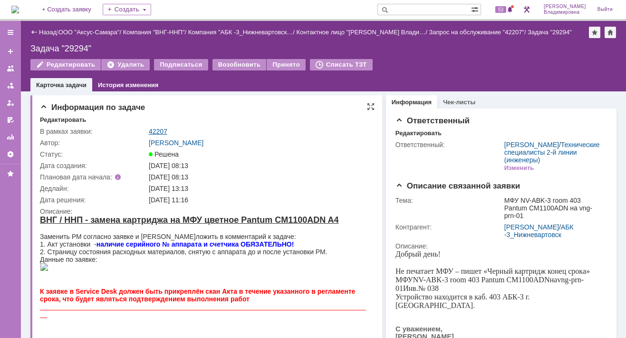
click at [159, 128] on link "42207" at bounding box center [158, 131] width 19 height 8
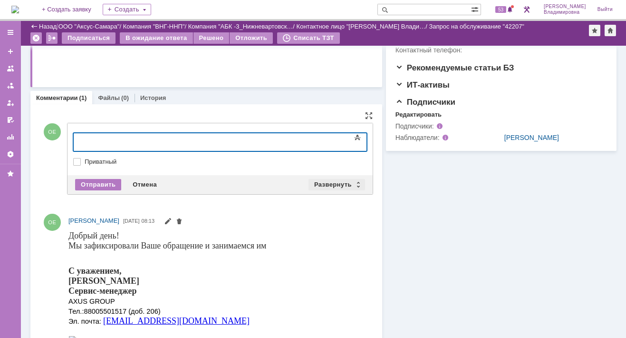
click at [328, 183] on div "Развернуть" at bounding box center [337, 184] width 57 height 11
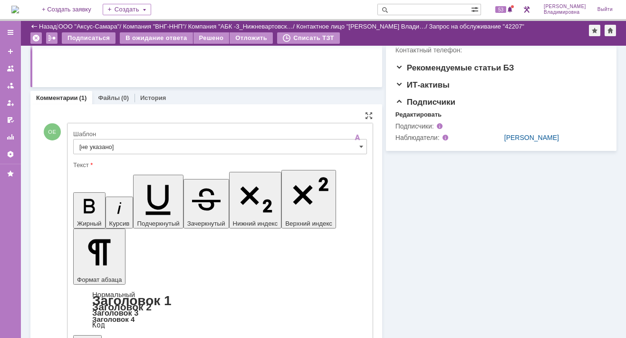
click at [110, 145] on input "[не указано]" at bounding box center [220, 146] width 294 height 15
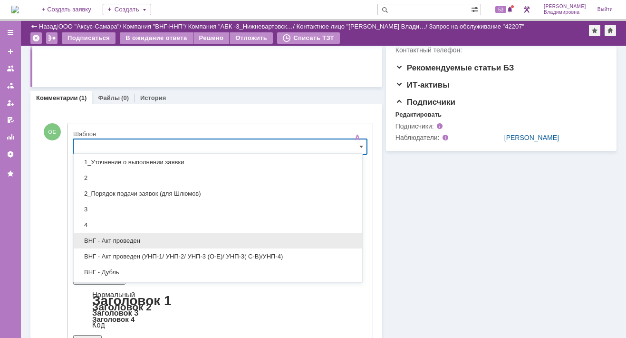
scroll to position [48, 0]
click at [110, 234] on div "ВНГ - Акт проведен" at bounding box center [218, 241] width 289 height 15
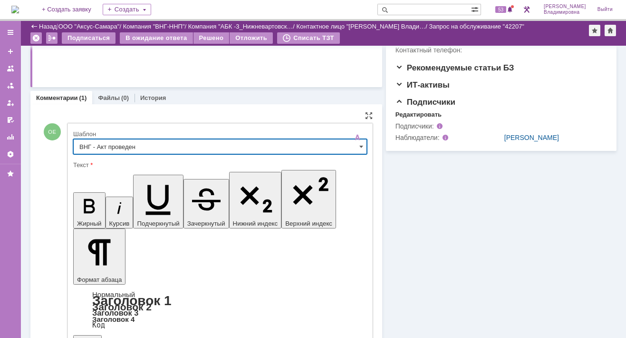
type input "ВНГ - Акт проведен"
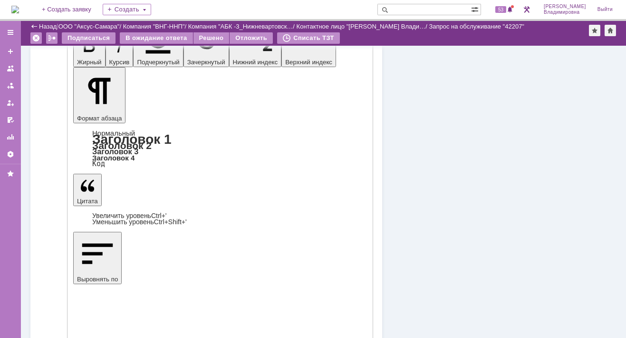
scroll to position [467, 0]
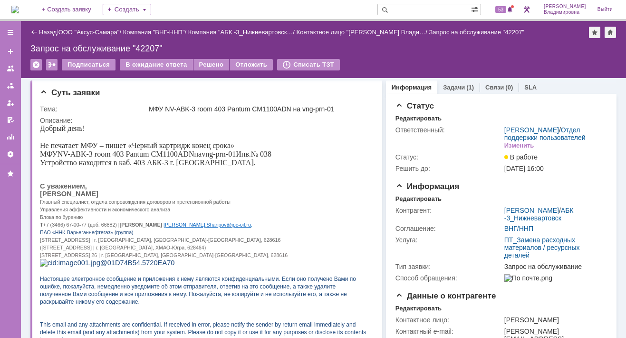
scroll to position [0, 0]
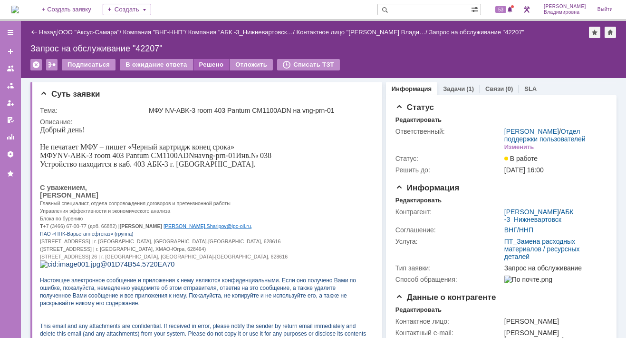
click at [206, 61] on div "Решено" at bounding box center [212, 64] width 36 height 11
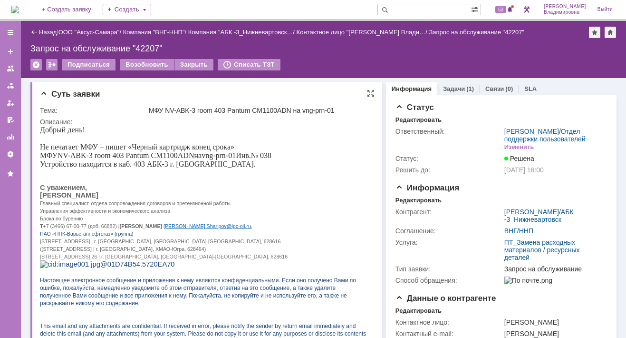
drag, startPoint x: 262, startPoint y: 208, endPoint x: 260, endPoint y: 256, distance: 48.1
click at [262, 207] on p "Главный специалист, отдела сопровождения договоров и претензионной работы Управ…" at bounding box center [203, 206] width 327 height 15
click at [19, 6] on img at bounding box center [15, 10] width 8 height 8
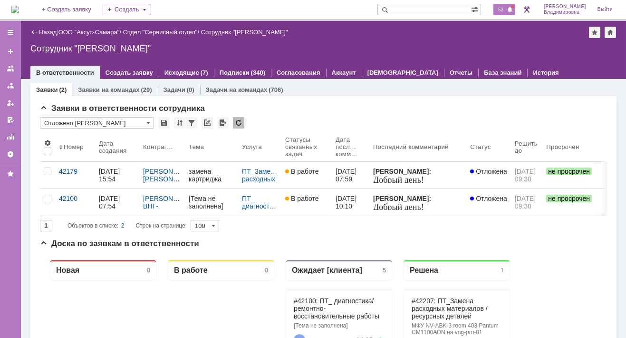
click at [506, 8] on span "53" at bounding box center [500, 9] width 11 height 7
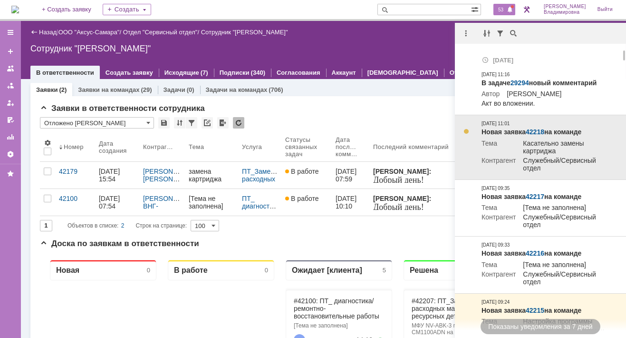
click at [533, 132] on link "42218" at bounding box center [535, 132] width 19 height 8
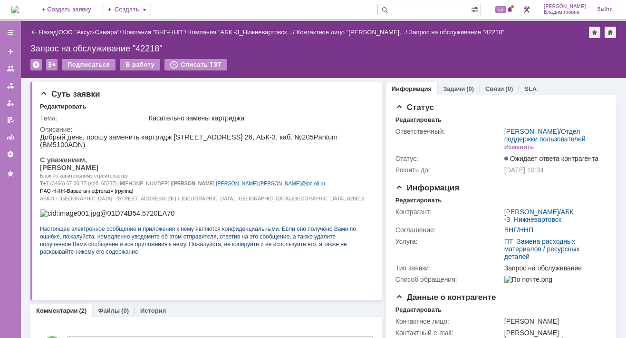
click at [414, 11] on input "text" at bounding box center [425, 9] width 94 height 11
type input "42218"
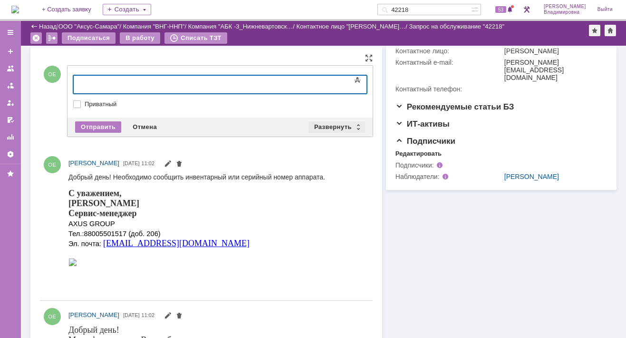
click at [317, 125] on div "Развернуть" at bounding box center [337, 126] width 57 height 11
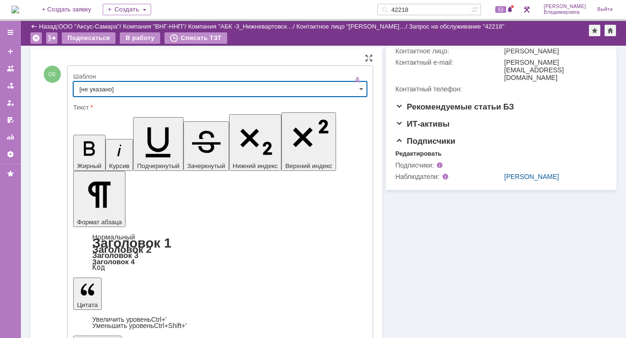
click at [95, 89] on input "[не указано]" at bounding box center [220, 88] width 294 height 15
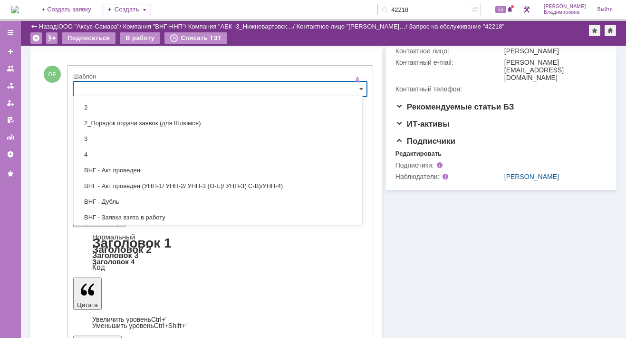
scroll to position [143, 0]
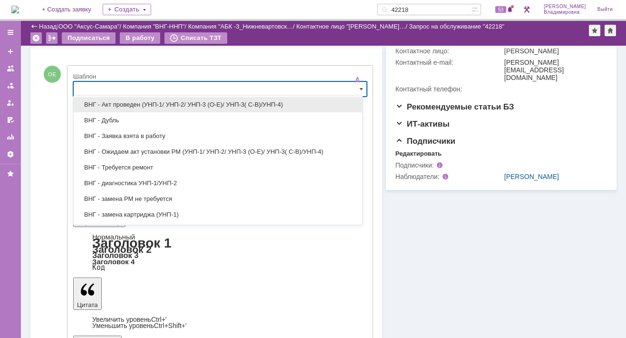
click at [123, 104] on span "ВНГ - Акт проведен (УНП-1/ УНП-2/ УНП-3 (О-Е)/ УНП-3( С-В)/УНП-4)" at bounding box center [217, 105] width 277 height 8
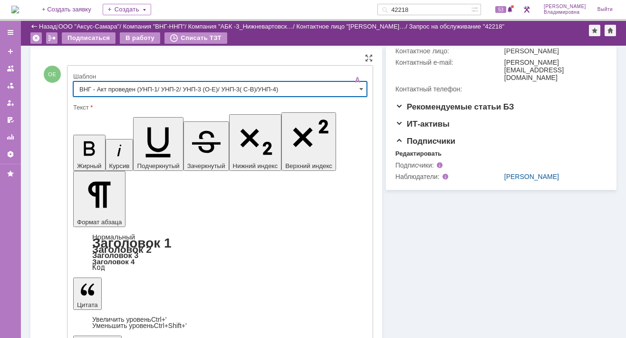
type input "ВНГ - Акт проведен (УНП-1/ УНП-2/ УНП-3 (О-Е)/ УНП-3( С-В)/УНП-4)"
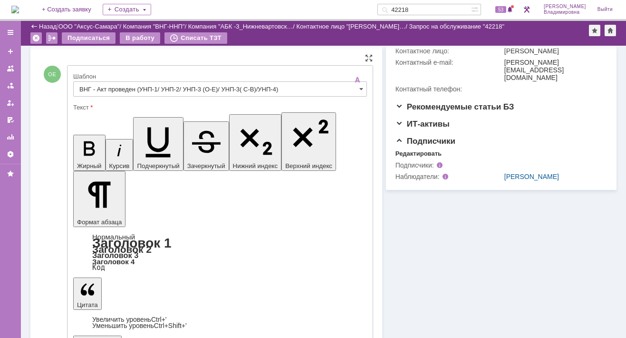
drag, startPoint x: 83, startPoint y: 2237, endPoint x: 347, endPoint y: 2249, distance: 263.7
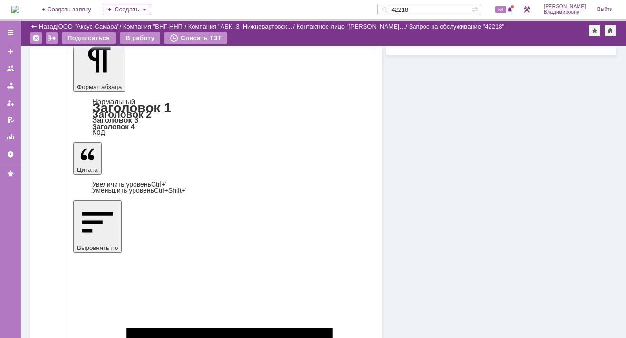
scroll to position [380, 0]
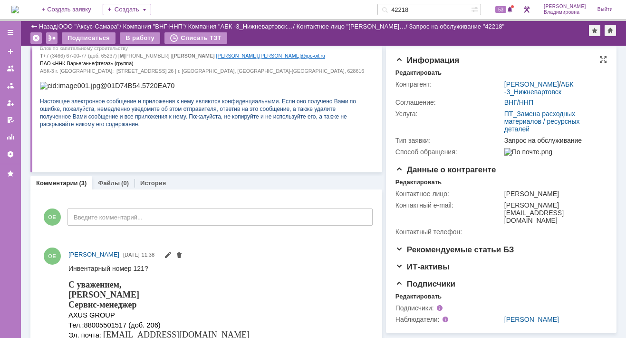
scroll to position [0, 0]
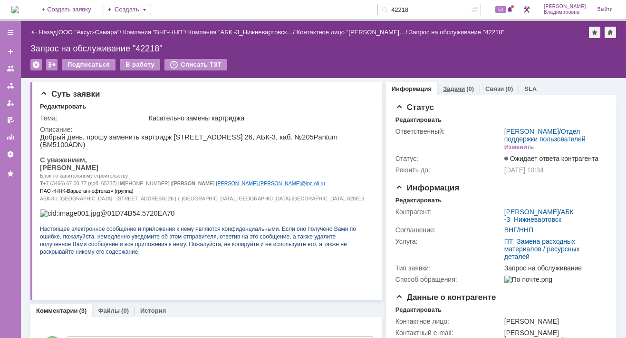
drag, startPoint x: 452, startPoint y: 84, endPoint x: 450, endPoint y: 90, distance: 6.3
click at [452, 84] on div "Задачи (0)" at bounding box center [458, 89] width 42 height 14
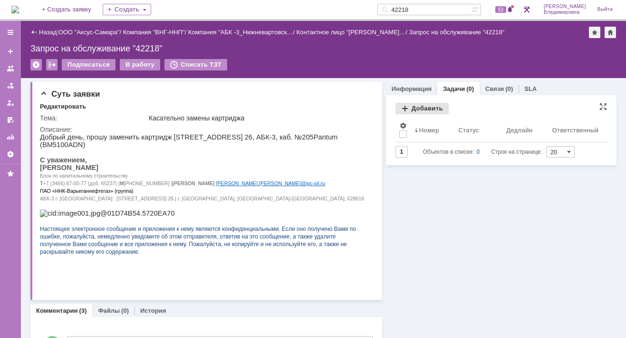
click at [417, 106] on div "Добавить" at bounding box center [422, 108] width 53 height 11
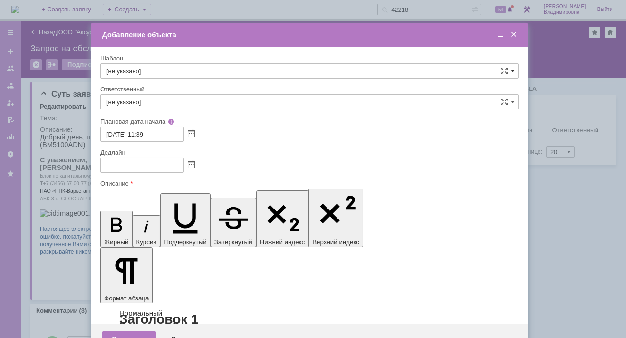
click at [513, 70] on span at bounding box center [513, 71] width 4 height 8
click at [145, 170] on span "ВНГ / ННП - замена РМ (Запрос на обслуживание)" at bounding box center [310, 174] width 406 height 8
type input "ВНГ / ННП - замена РМ (Запрос на обслуживание)"
type input "[PERSON_NAME]"
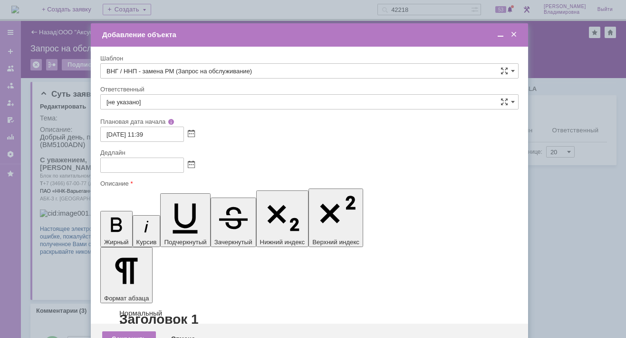
type input "[DATE] 19:39"
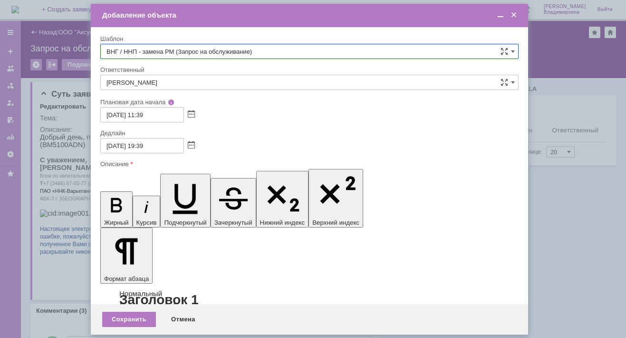
type input "ВНГ / ННП - замена РМ (Запрос на обслуживание)"
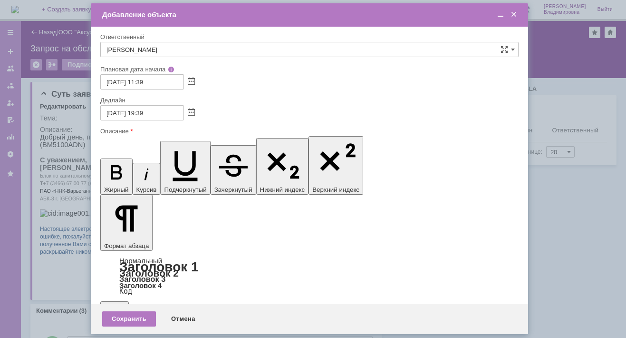
scroll to position [0, 0]
click at [145, 113] on input "[DATE] 19:39" at bounding box center [142, 112] width 84 height 15
click at [145, 110] on input "[DATE] 17:39" at bounding box center [142, 112] width 84 height 15
type input "[DATE] 16:39"
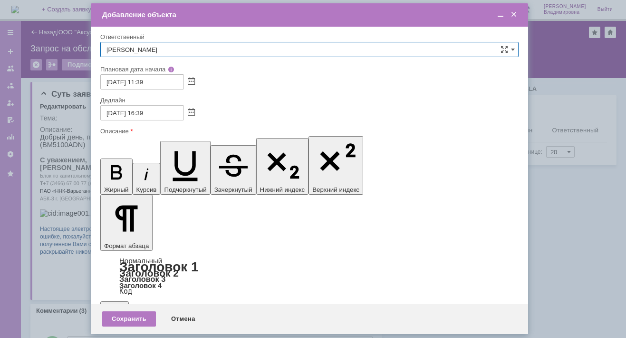
click at [164, 47] on input "[PERSON_NAME]" at bounding box center [309, 49] width 418 height 15
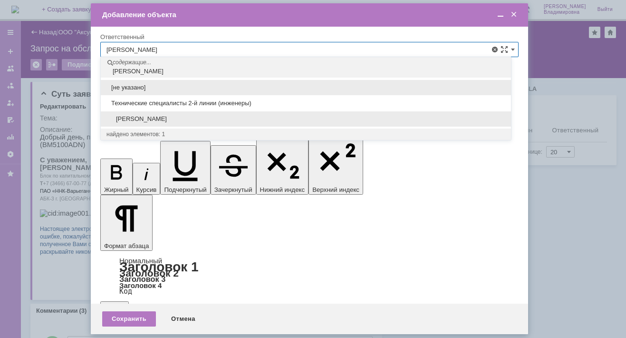
click at [141, 115] on span "[PERSON_NAME]" at bounding box center [306, 119] width 399 height 8
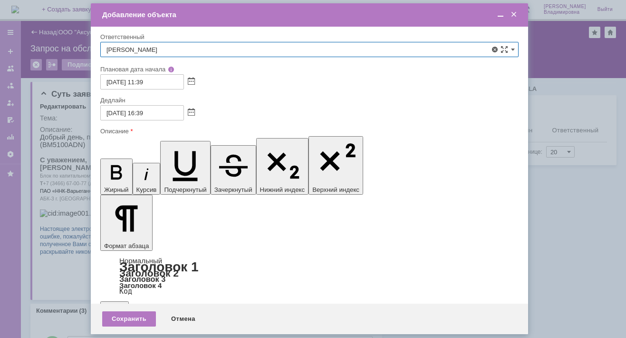
type input "[PERSON_NAME]"
click at [131, 318] on div "Сохранить" at bounding box center [129, 318] width 54 height 15
